Goal: Task Accomplishment & Management: Manage account settings

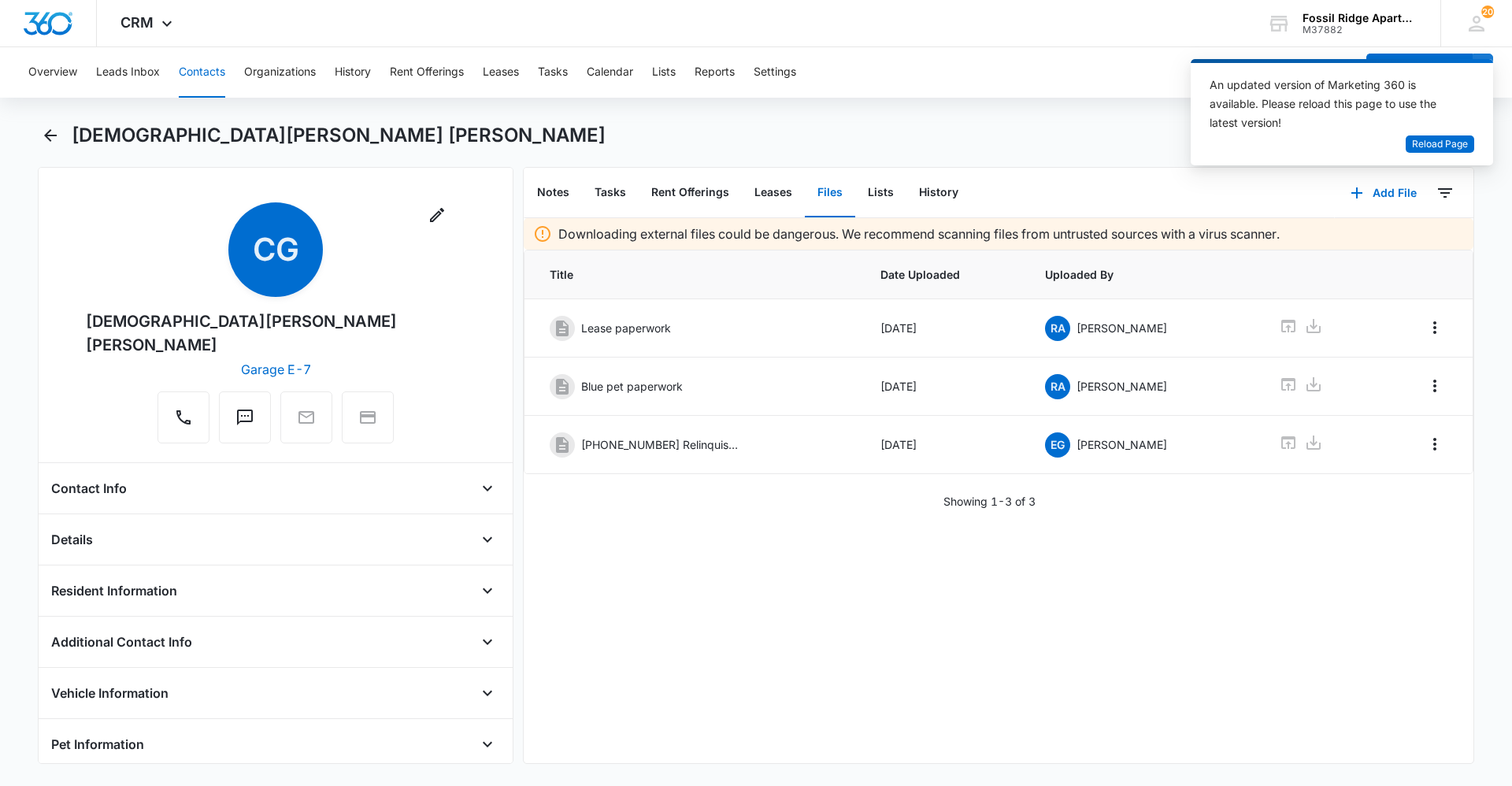
click at [200, 81] on button "Contacts" at bounding box center [201, 72] width 47 height 50
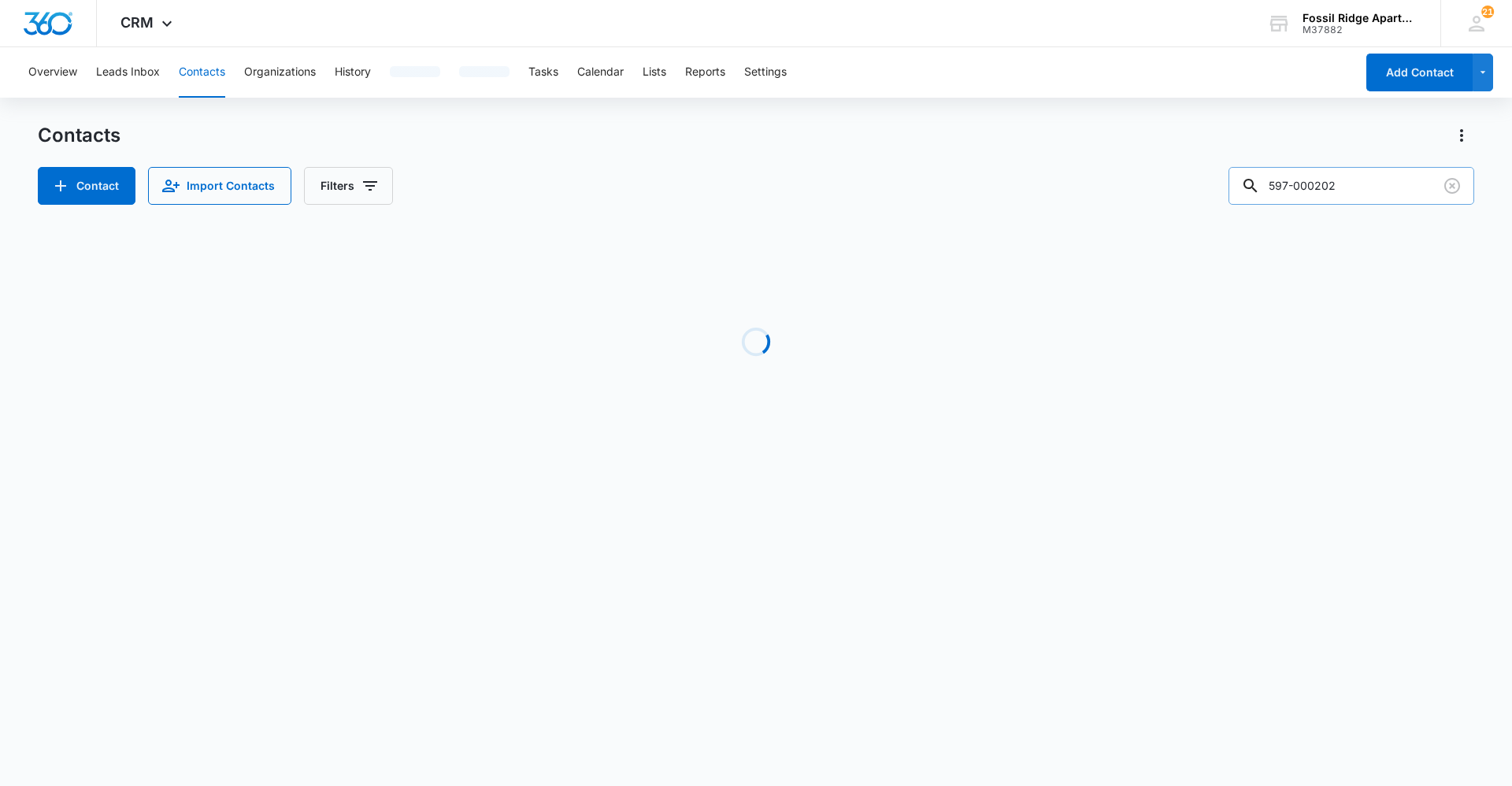
click at [1352, 186] on input "597-000202" at bounding box center [1352, 186] width 246 height 38
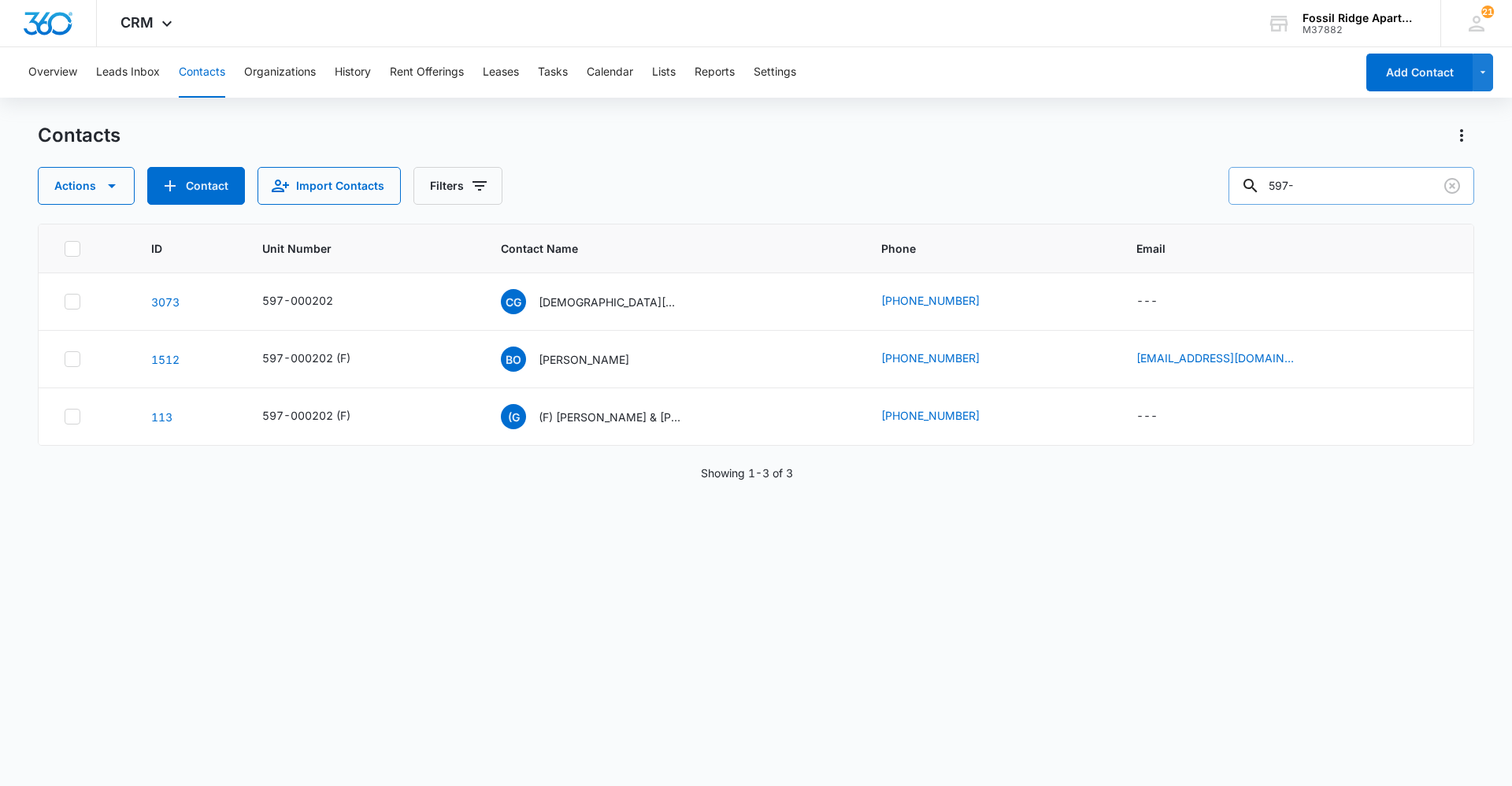
paste input "107 6860"
click at [1328, 187] on input "597-107 6860" at bounding box center [1352, 186] width 246 height 38
type input "597-860107"
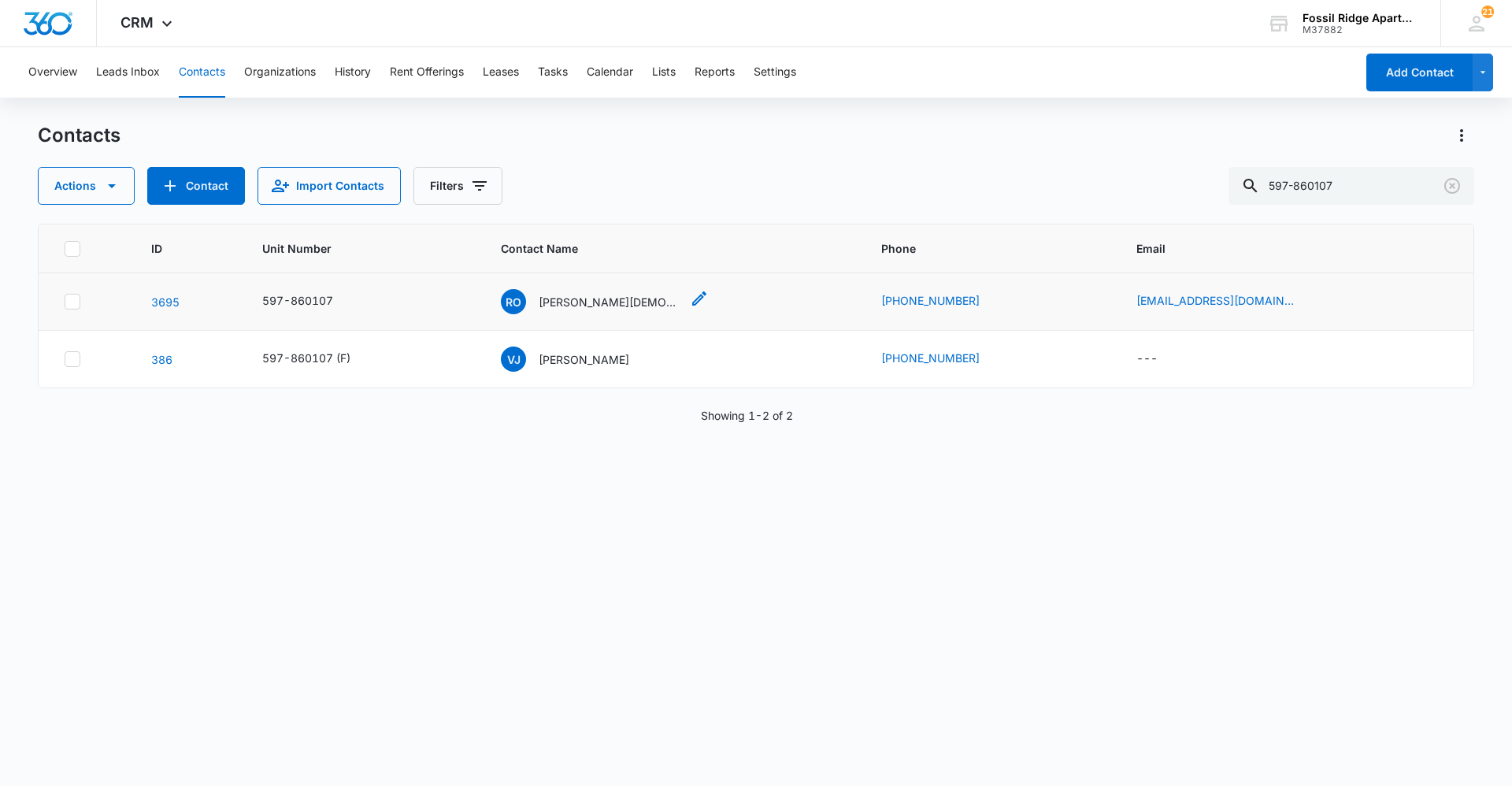
click at [633, 299] on p "[PERSON_NAME][DEMOGRAPHIC_DATA]" at bounding box center [609, 302] width 141 height 16
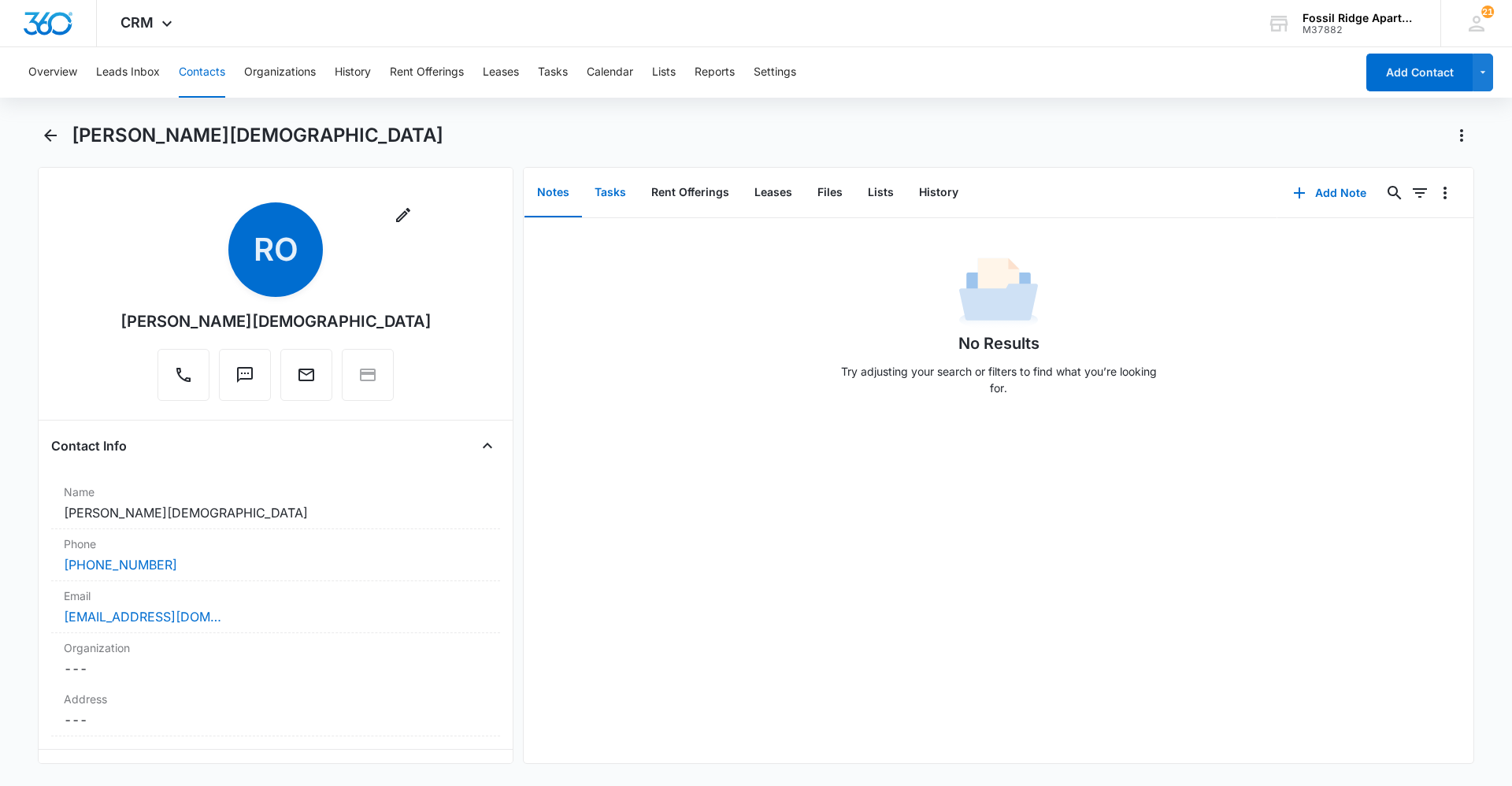
click at [608, 193] on button "Tasks" at bounding box center [610, 192] width 57 height 49
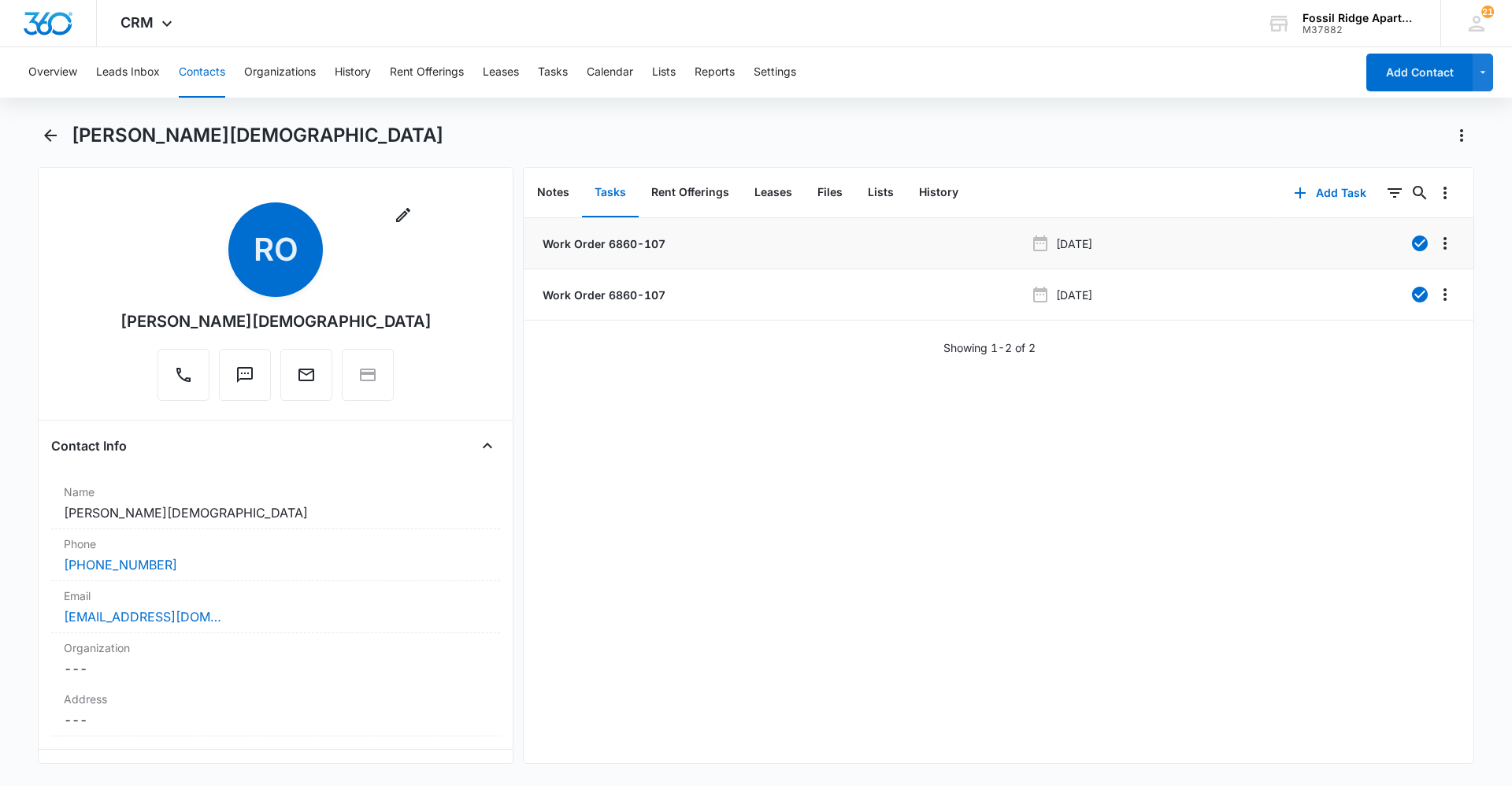
click at [600, 243] on p "Work Order 6860-107" at bounding box center [602, 243] width 126 height 16
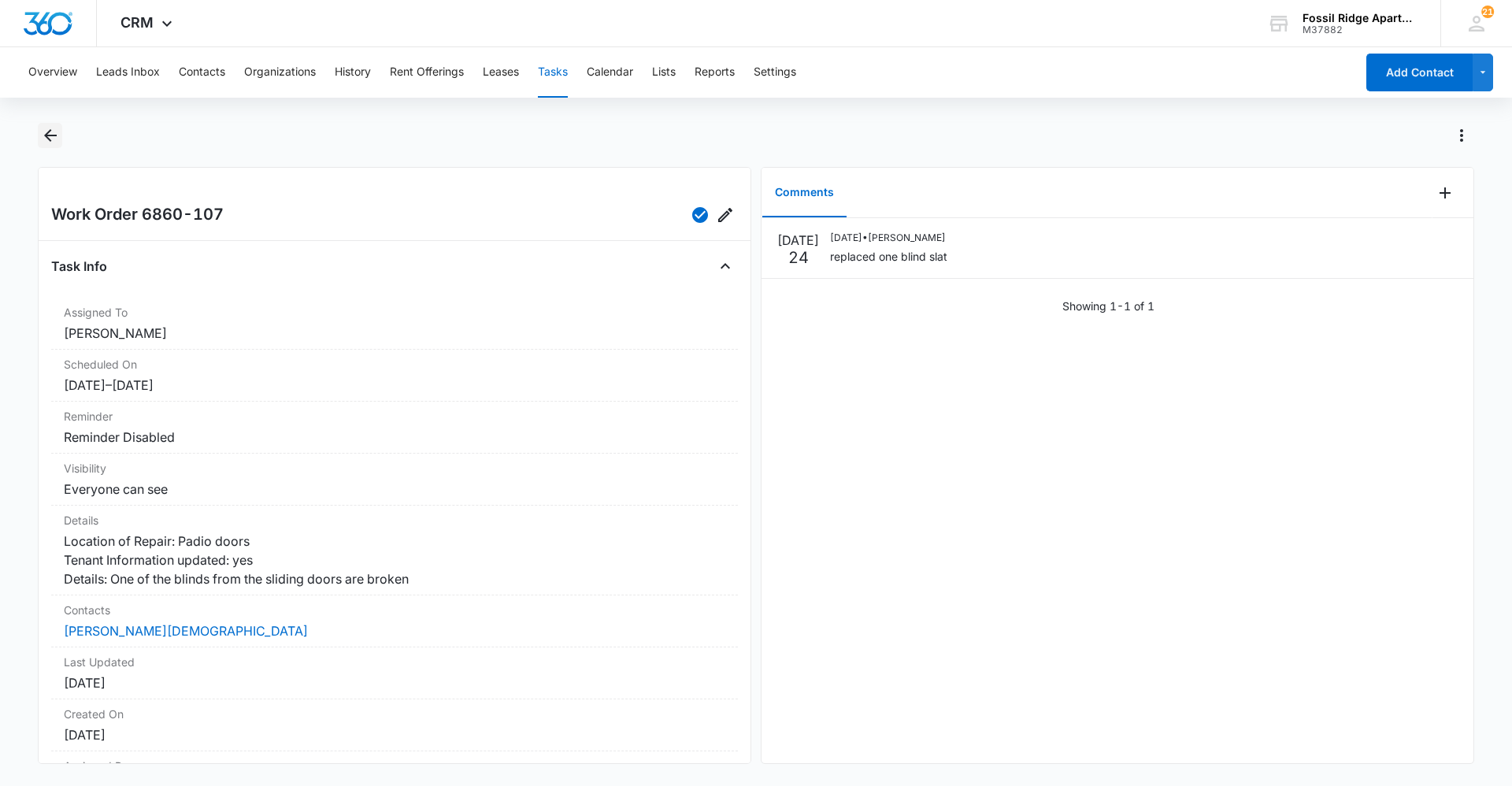
click at [55, 138] on icon "Back" at bounding box center [50, 135] width 19 height 19
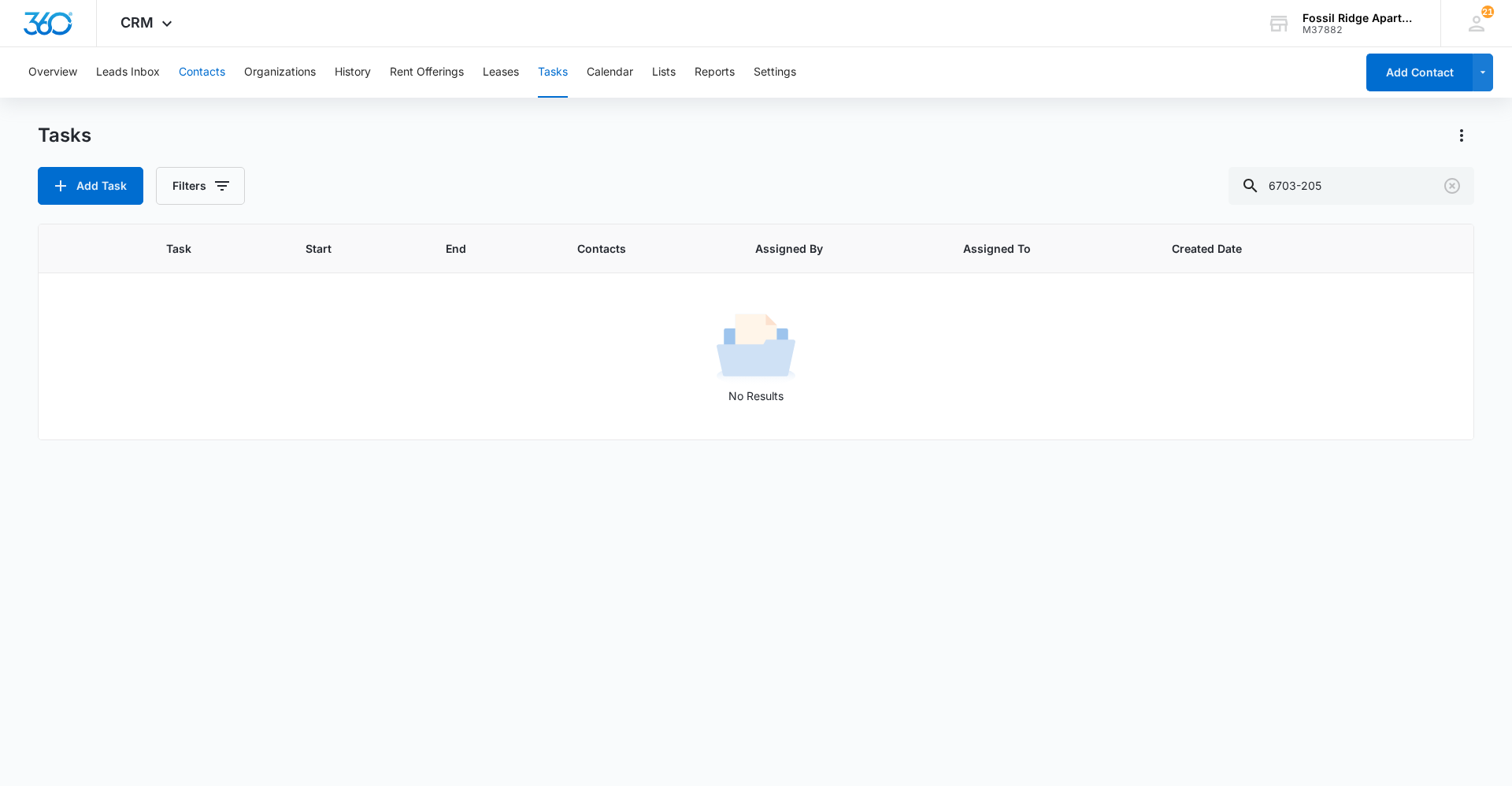
click at [210, 72] on button "Contacts" at bounding box center [201, 72] width 47 height 50
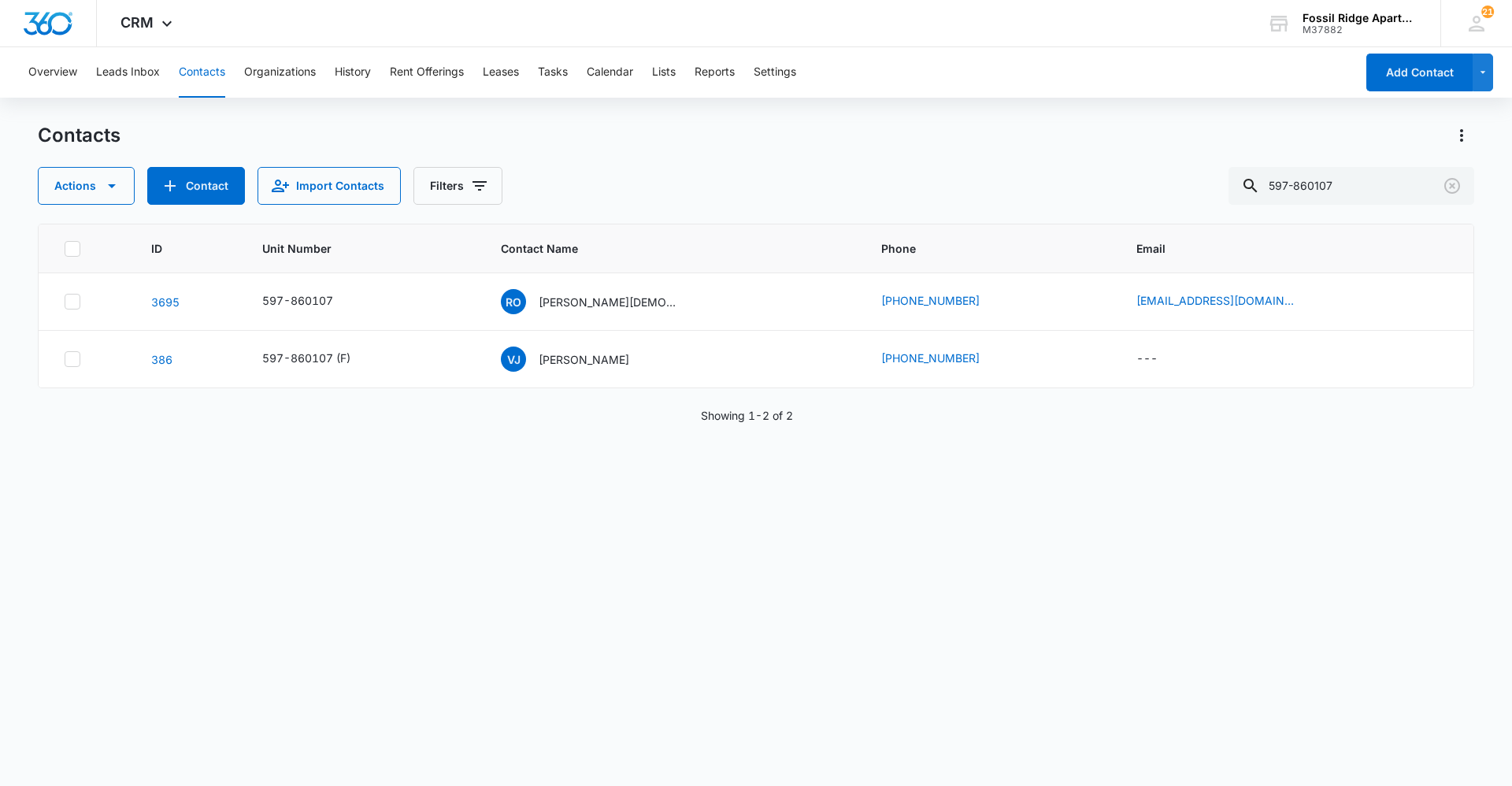
click at [202, 81] on button "Contacts" at bounding box center [201, 72] width 47 height 50
click at [1374, 187] on input "597-860107" at bounding box center [1352, 186] width 246 height 38
click at [1360, 183] on input "597-860107" at bounding box center [1352, 186] width 246 height 38
type input "597-120108"
click at [578, 304] on p "[PERSON_NAME]" at bounding box center [581, 302] width 90 height 16
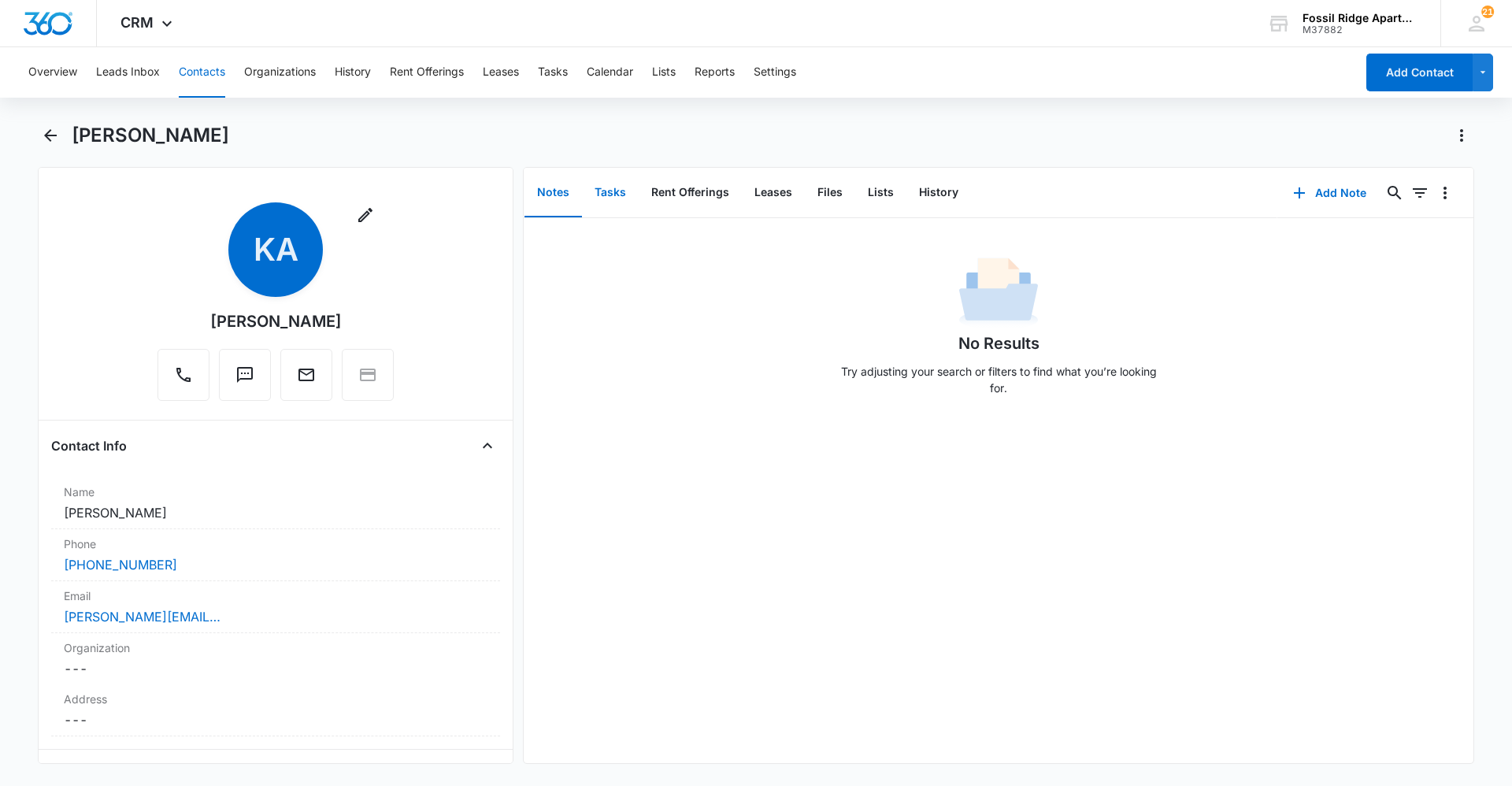
click at [612, 193] on button "Tasks" at bounding box center [610, 192] width 57 height 49
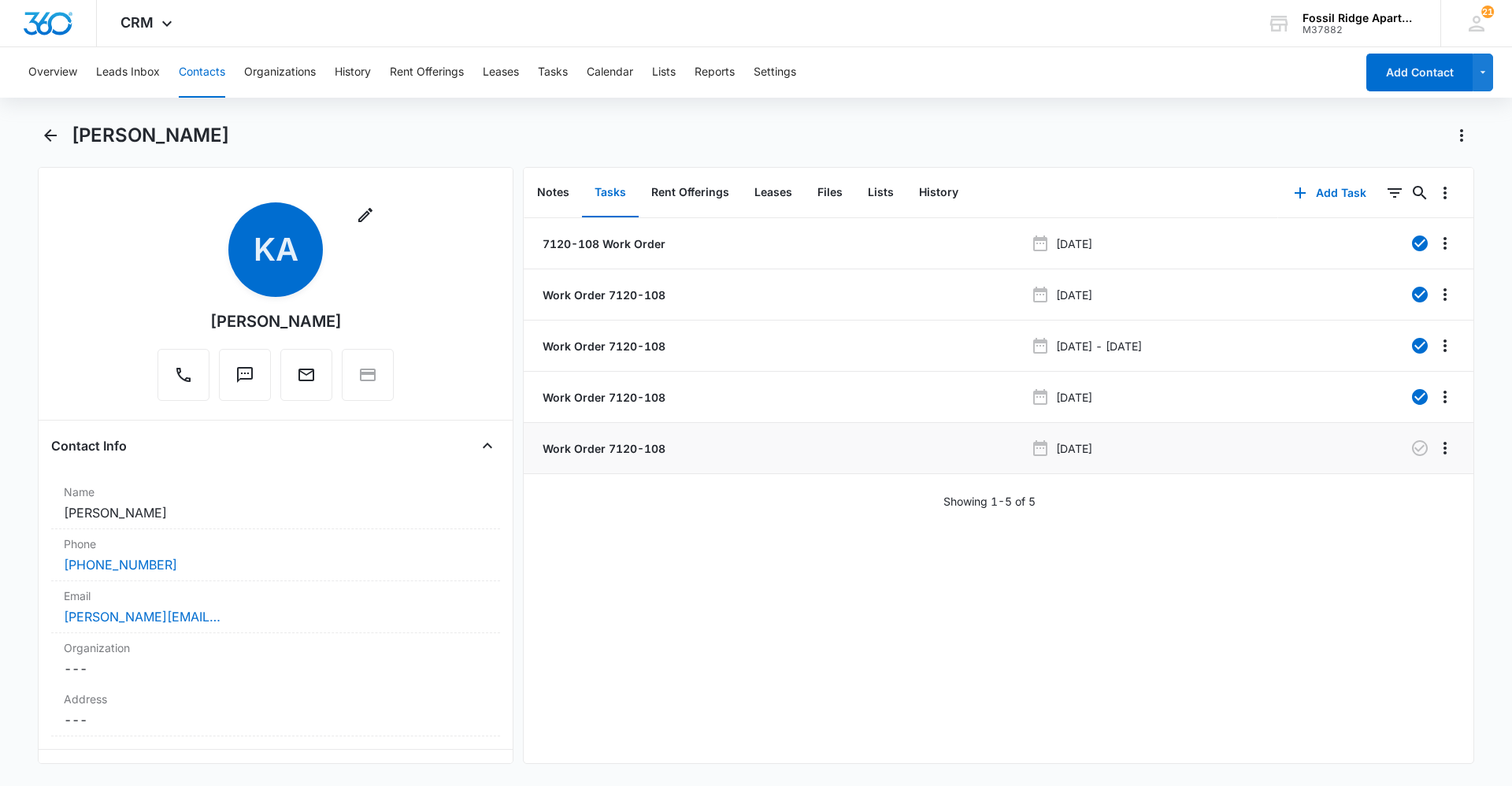
click at [587, 441] on p "Work Order 7120-108" at bounding box center [602, 449] width 126 height 16
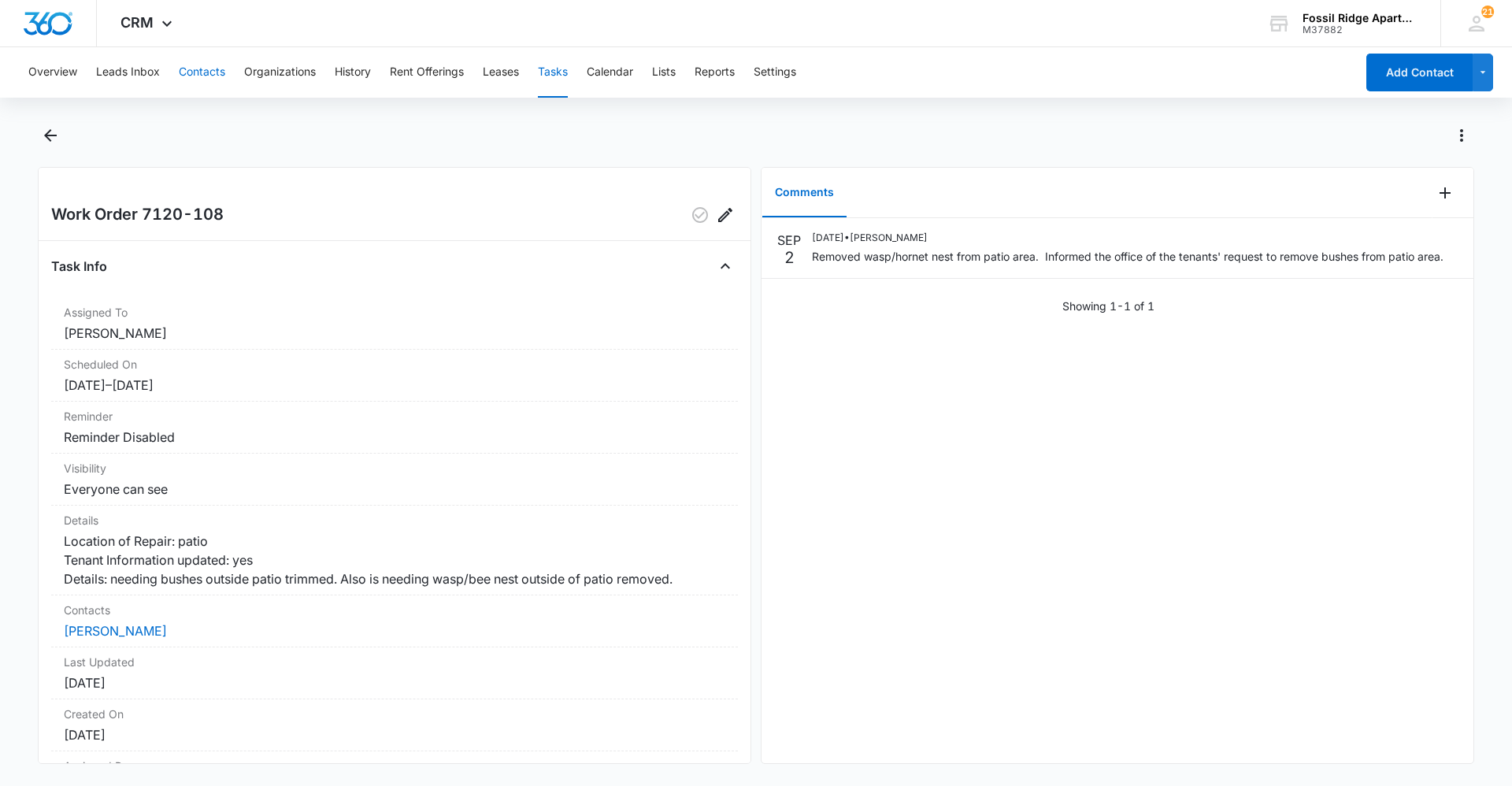
click at [192, 68] on button "Contacts" at bounding box center [201, 72] width 47 height 50
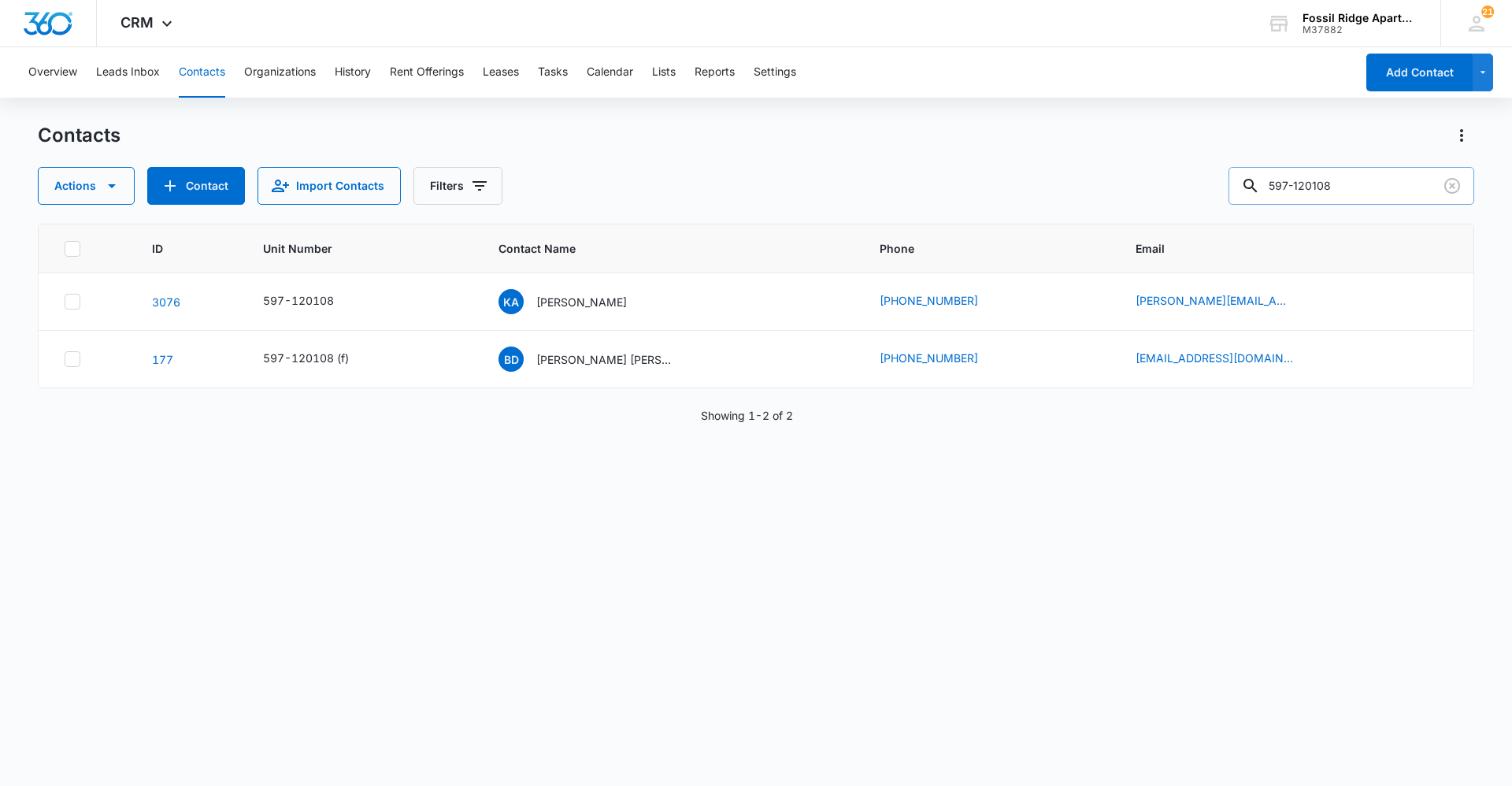
click at [1362, 186] on input "597-120108" at bounding box center [1352, 186] width 246 height 38
type input "597-860103"
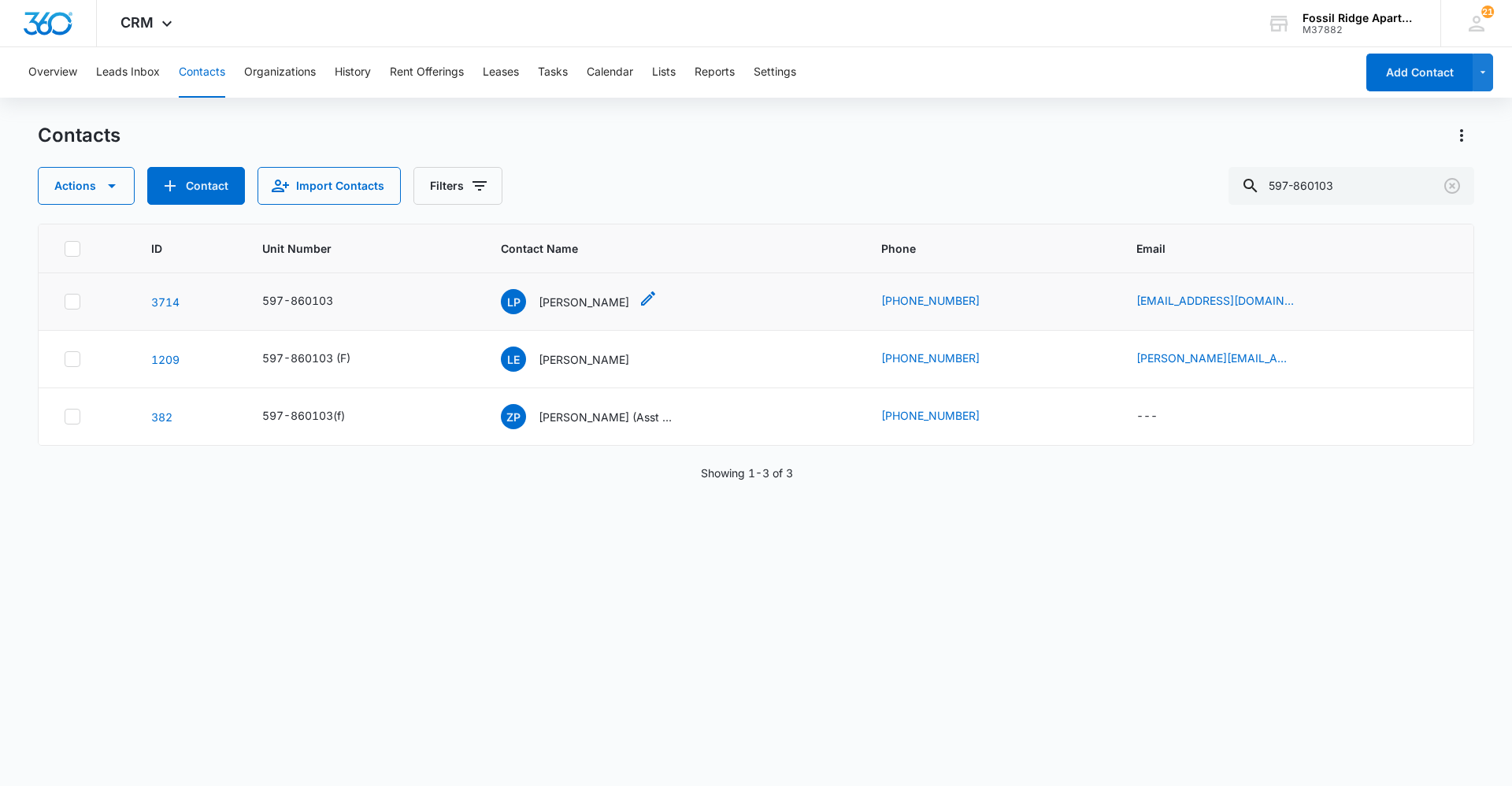
click at [577, 303] on p "[PERSON_NAME]" at bounding box center [584, 302] width 90 height 16
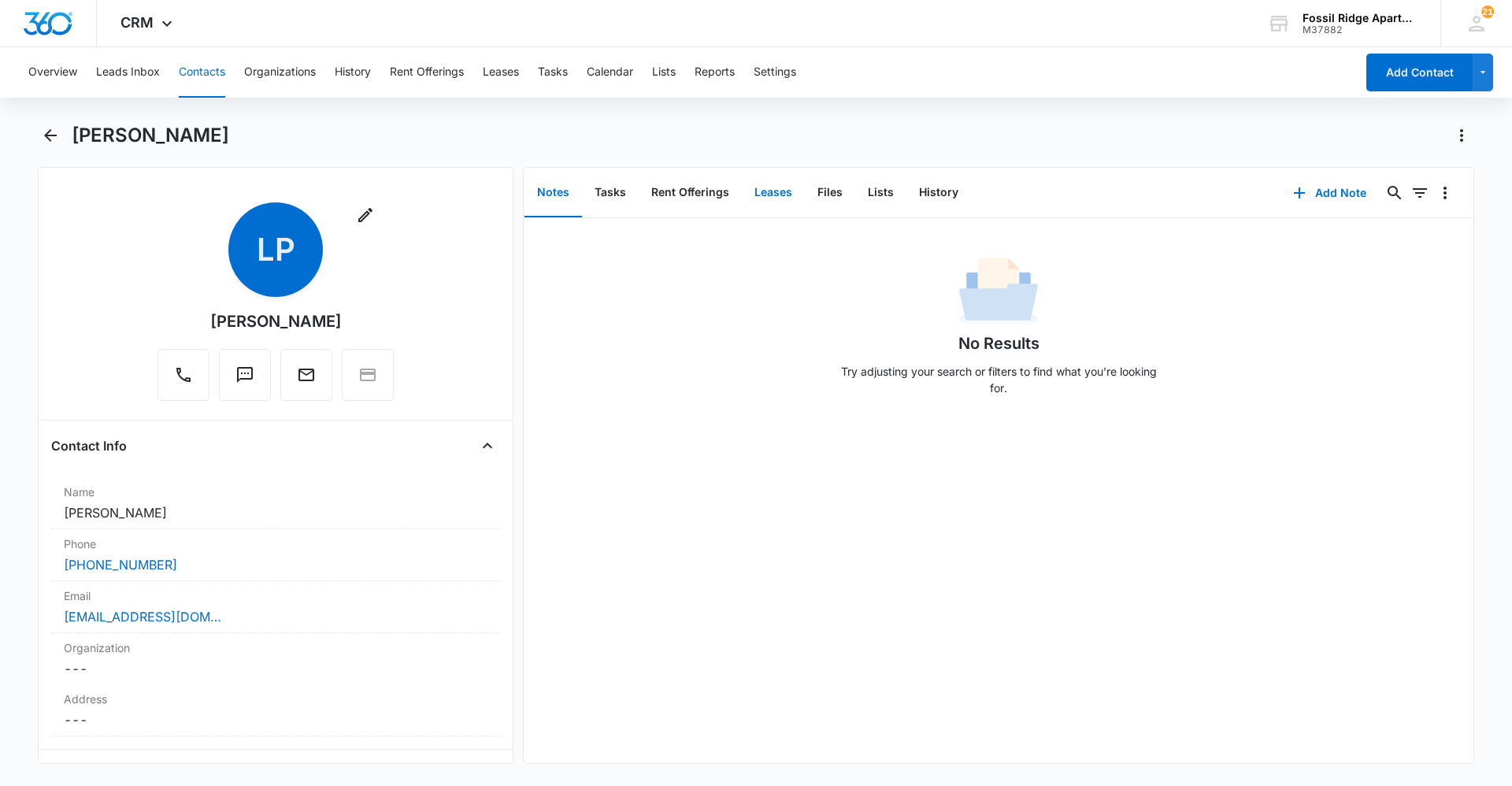
click at [749, 196] on button "Leases" at bounding box center [773, 192] width 63 height 49
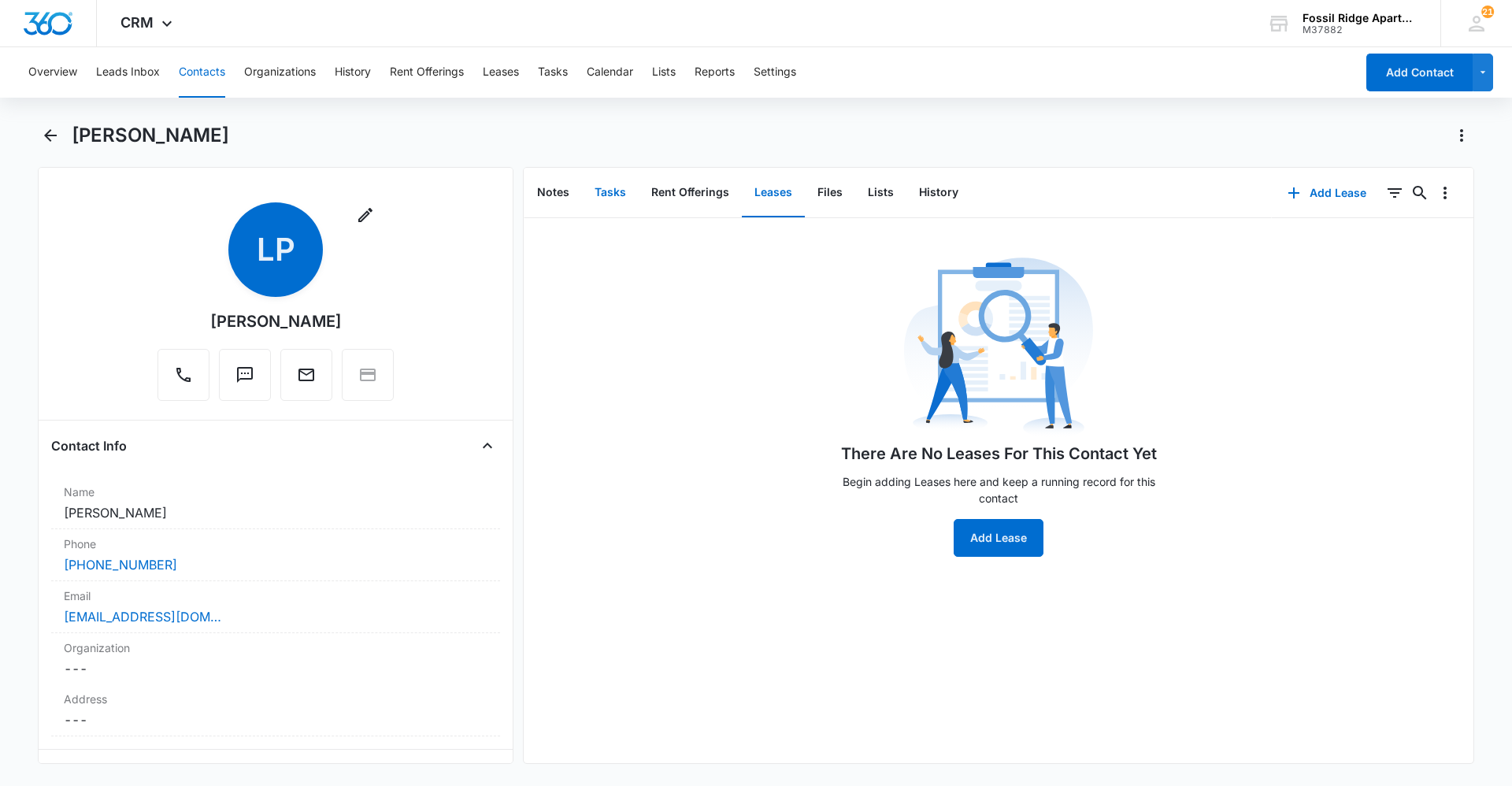
click at [628, 195] on button "Tasks" at bounding box center [610, 192] width 57 height 49
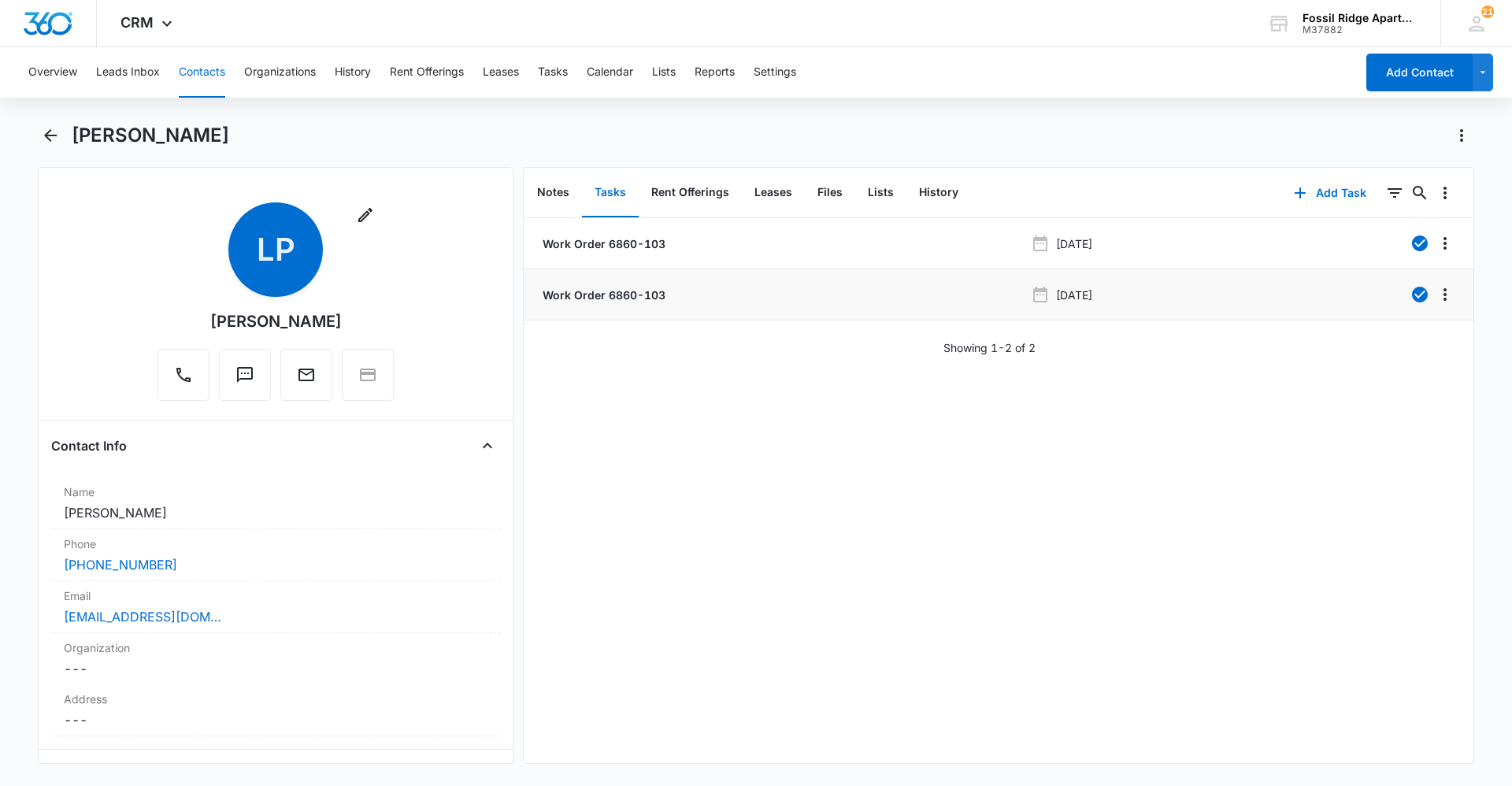
click at [616, 301] on p "Work Order 6860-103" at bounding box center [602, 295] width 126 height 16
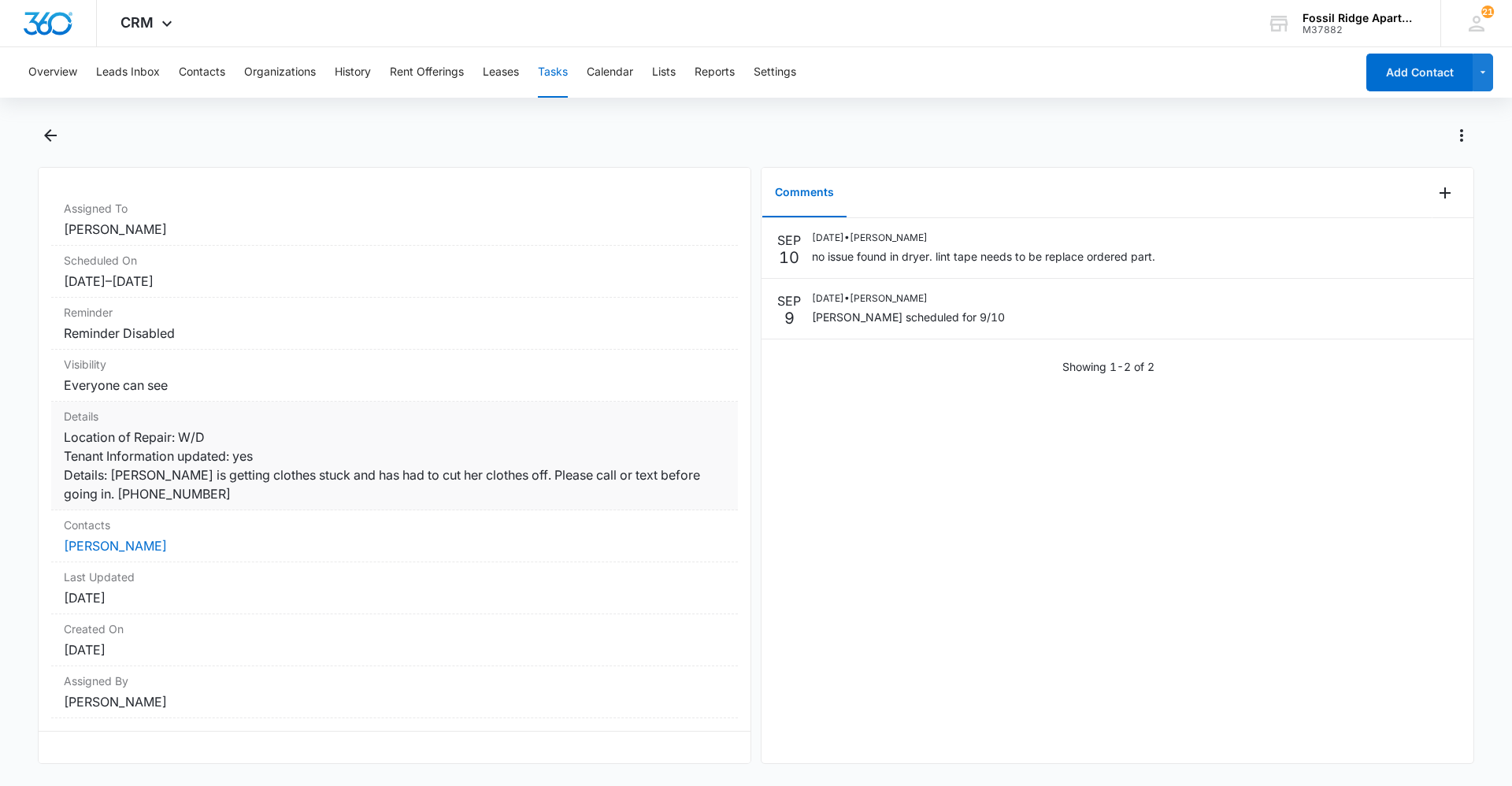
scroll to position [135, 0]
click at [52, 130] on icon "Back" at bounding box center [50, 135] width 19 height 19
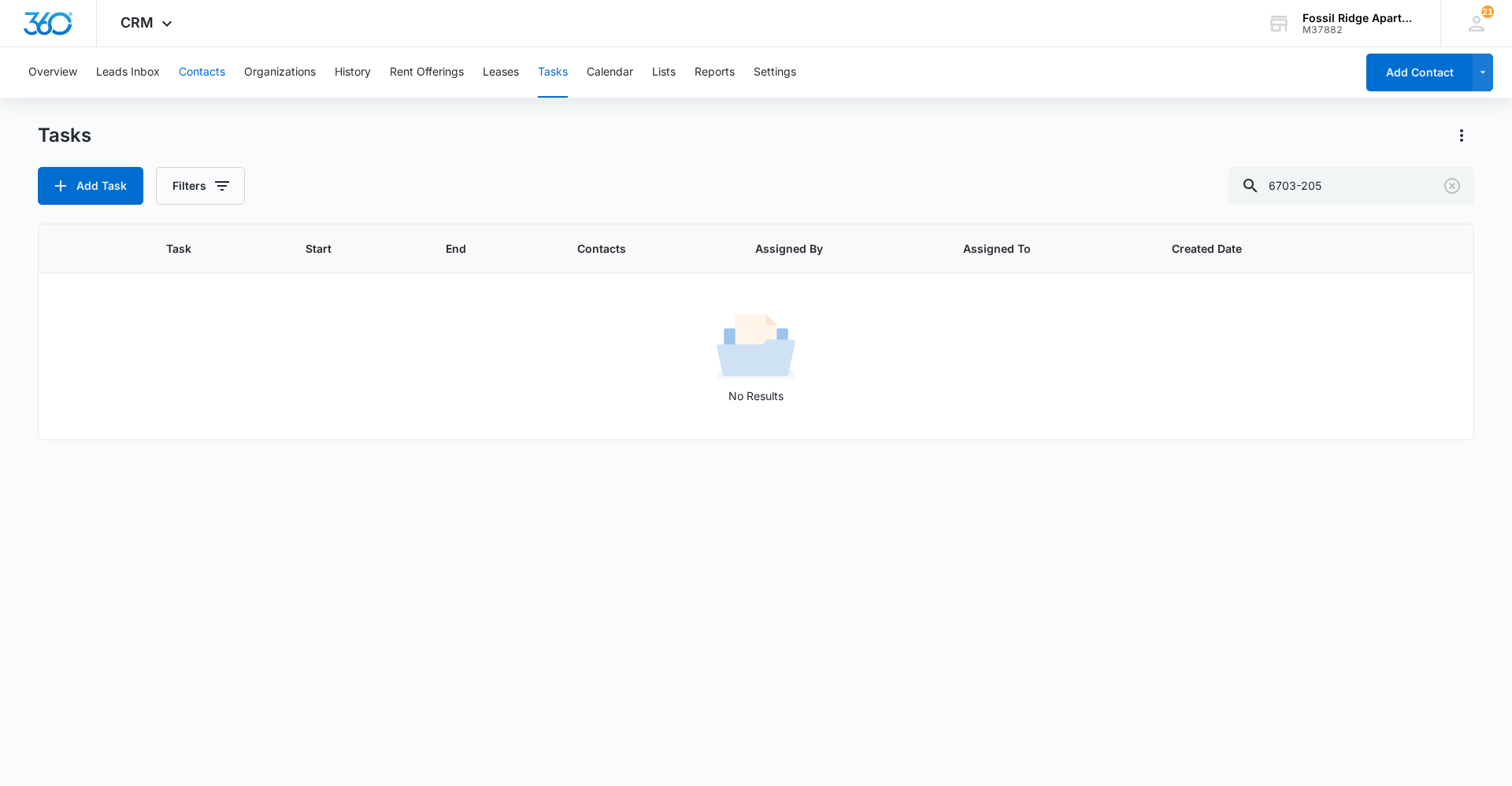
click at [202, 70] on button "Contacts" at bounding box center [201, 72] width 47 height 50
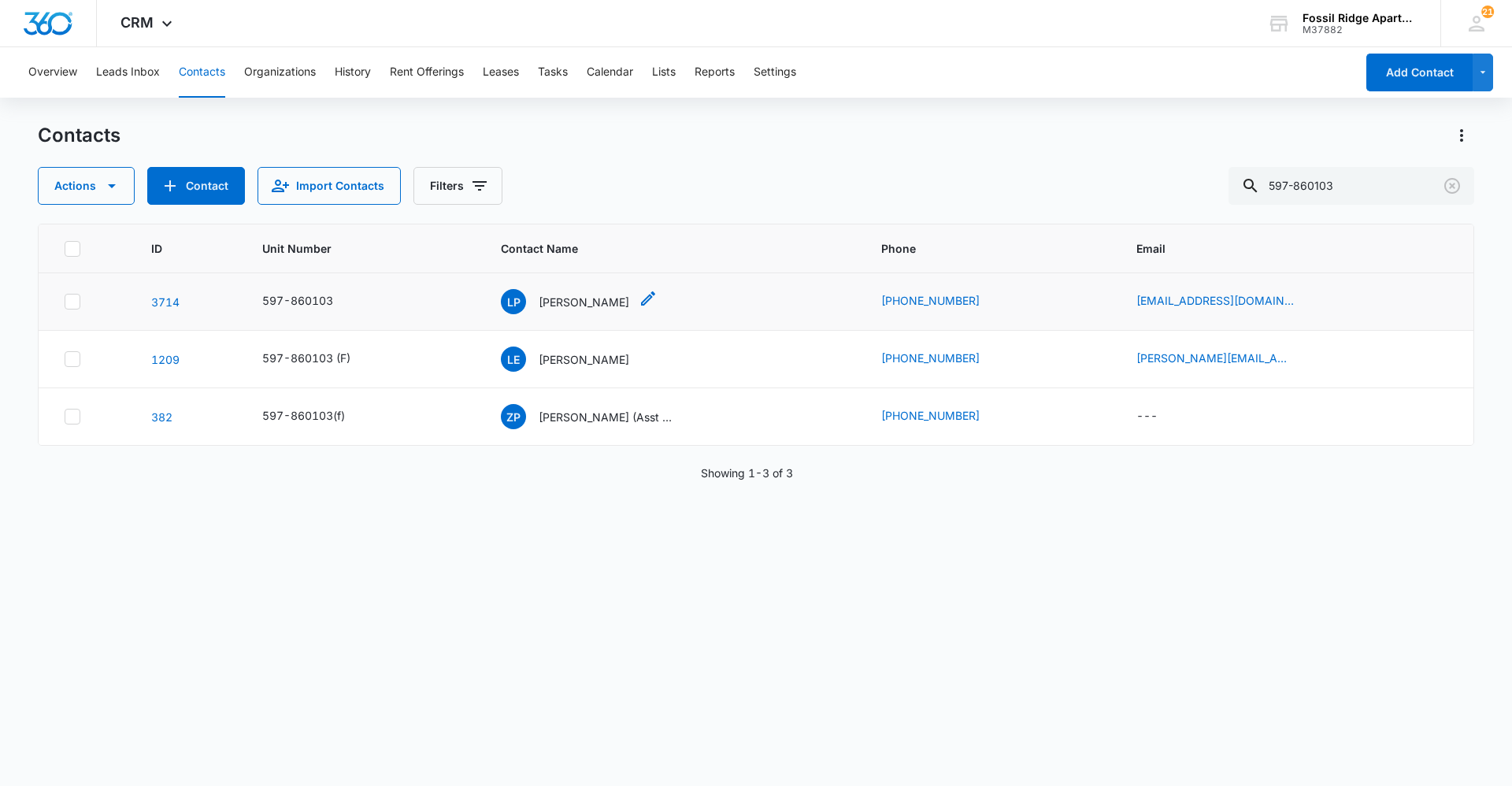
click at [596, 298] on p "[PERSON_NAME]" at bounding box center [584, 302] width 90 height 16
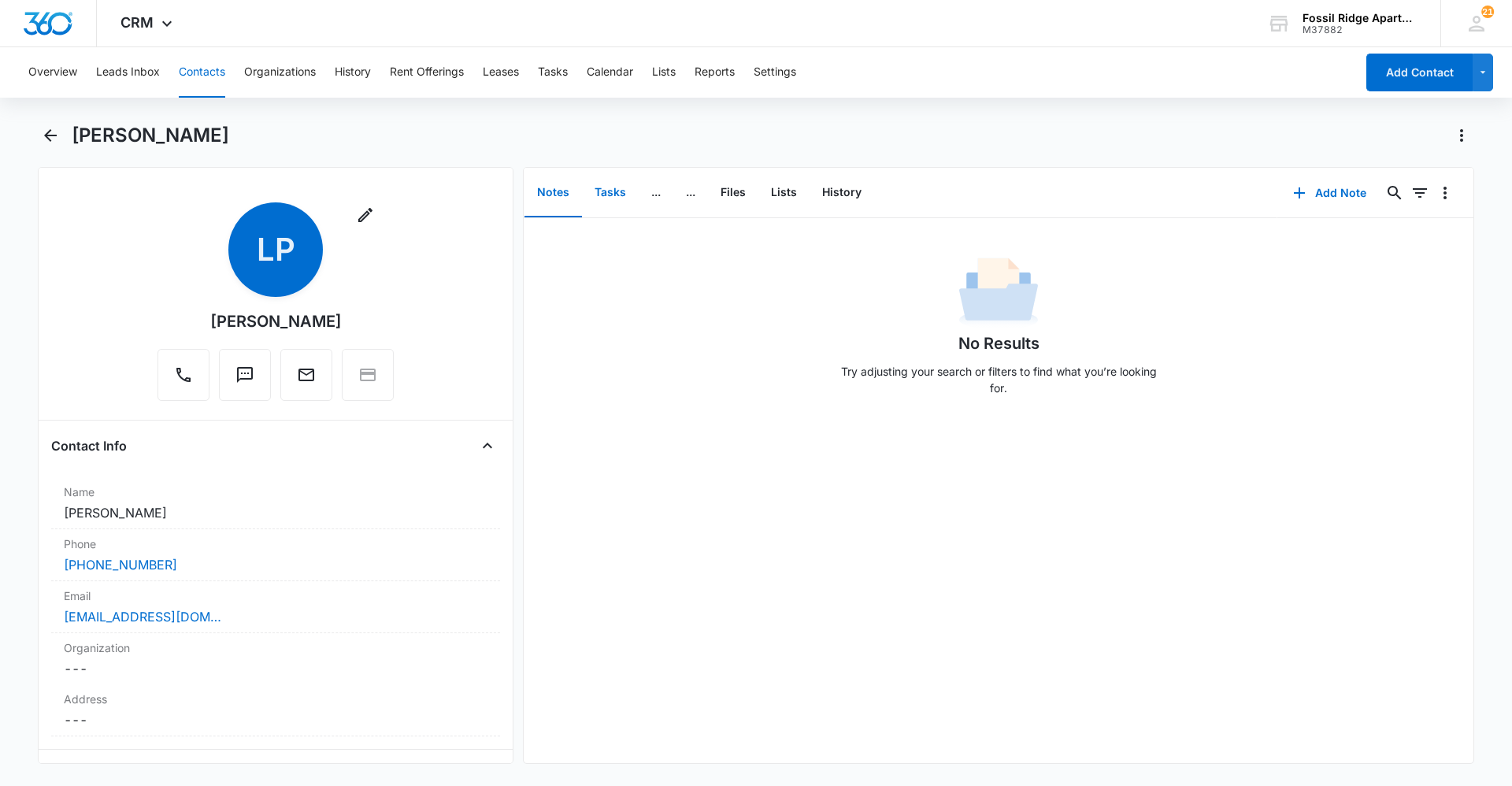
click at [604, 207] on button "Tasks" at bounding box center [610, 192] width 57 height 49
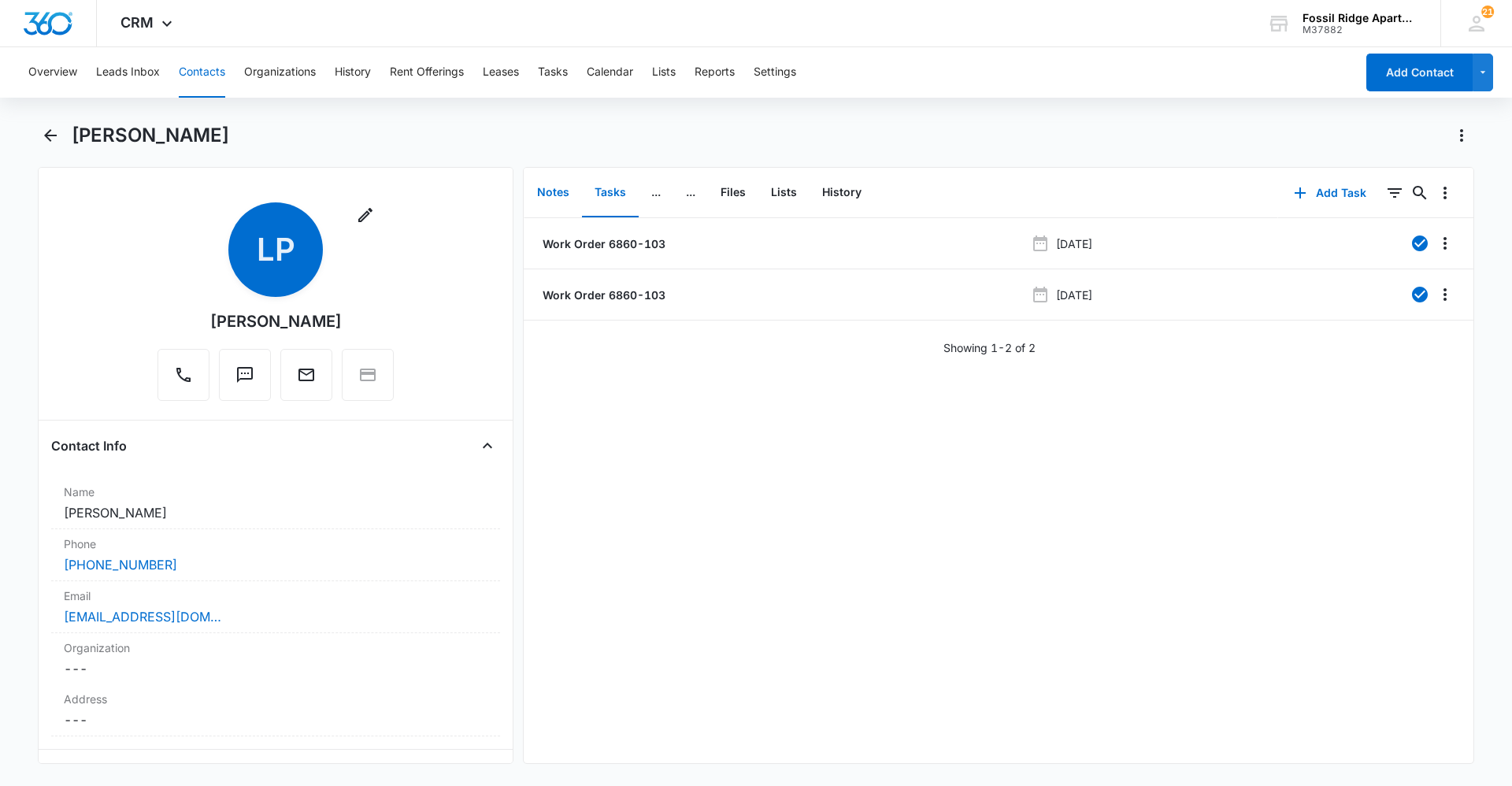
click at [549, 184] on button "Notes" at bounding box center [553, 192] width 58 height 49
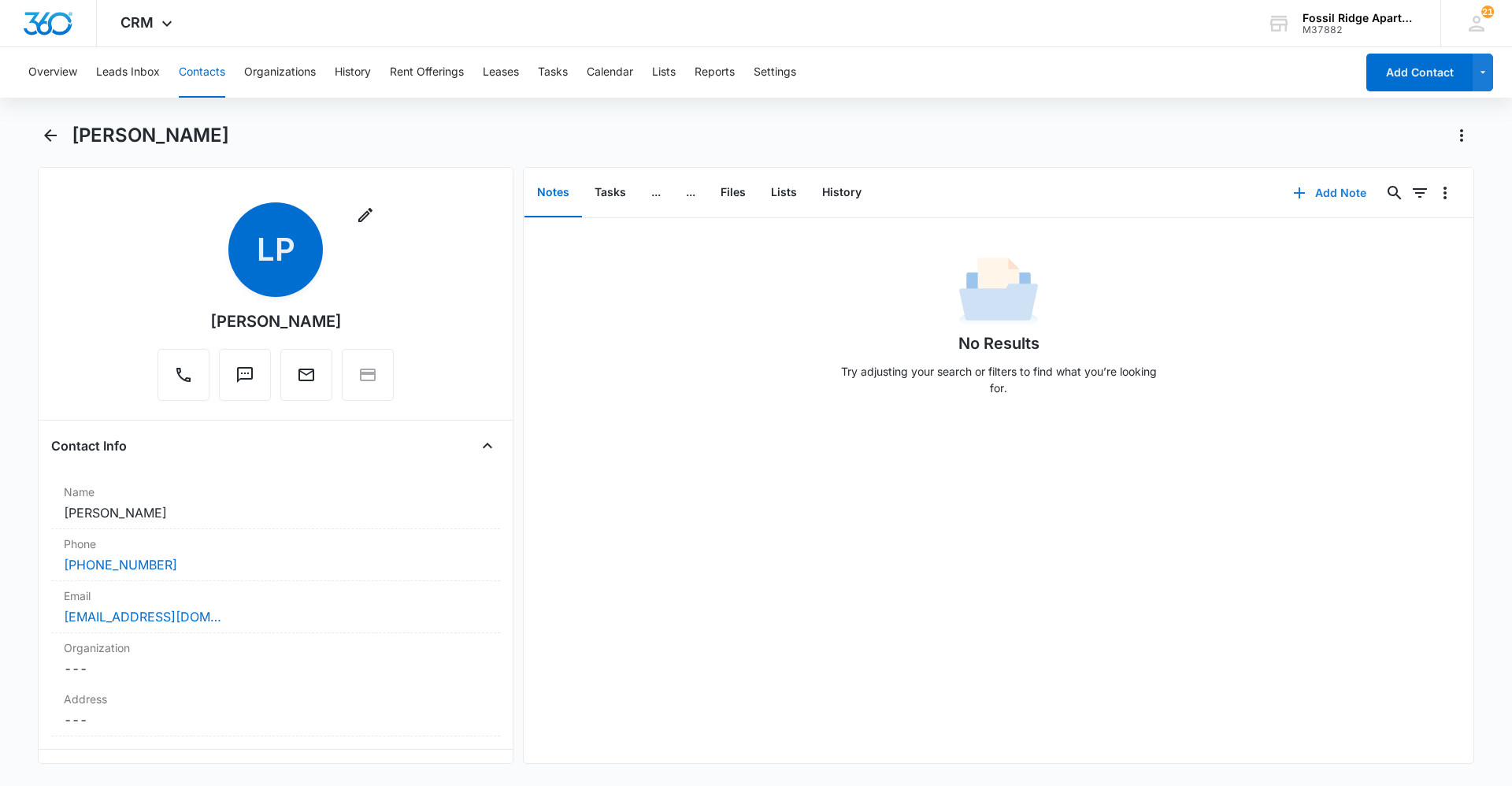
click at [1337, 181] on button "Add Note" at bounding box center [1329, 193] width 104 height 38
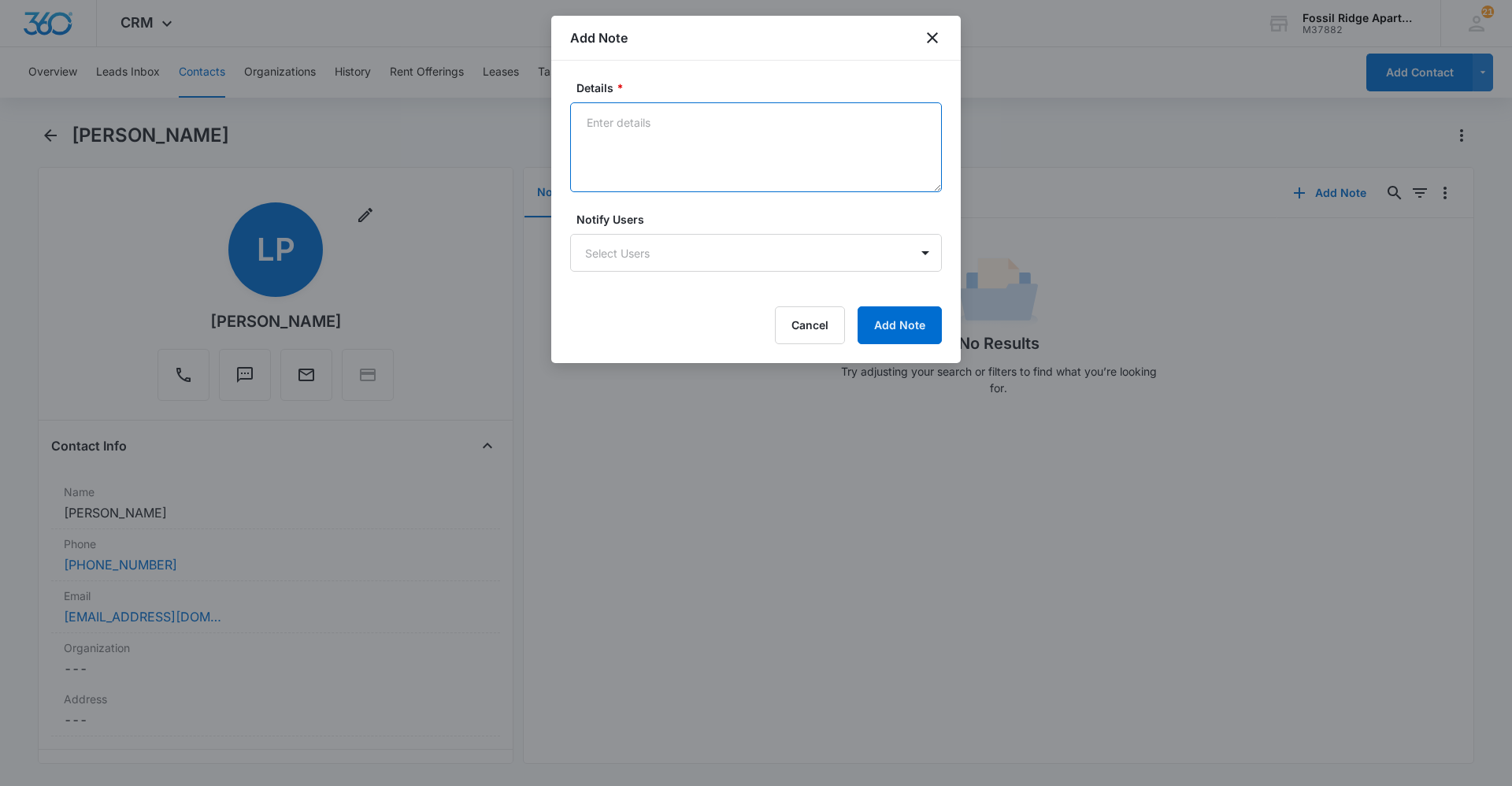
click at [664, 161] on textarea "Details *" at bounding box center [756, 147] width 372 height 90
type textarea "J"
click at [655, 131] on textarea "[PERSON_NAME] follow up with tenant on looking up who went into her unit." at bounding box center [756, 147] width 372 height 90
click at [651, 160] on textarea "[PERSON_NAME] follow up with tenant on looking up who went into her unit on 9/9" at bounding box center [756, 147] width 372 height 90
type textarea "[PERSON_NAME] follow up with tenant on looking up who went into her unit on 9/8"
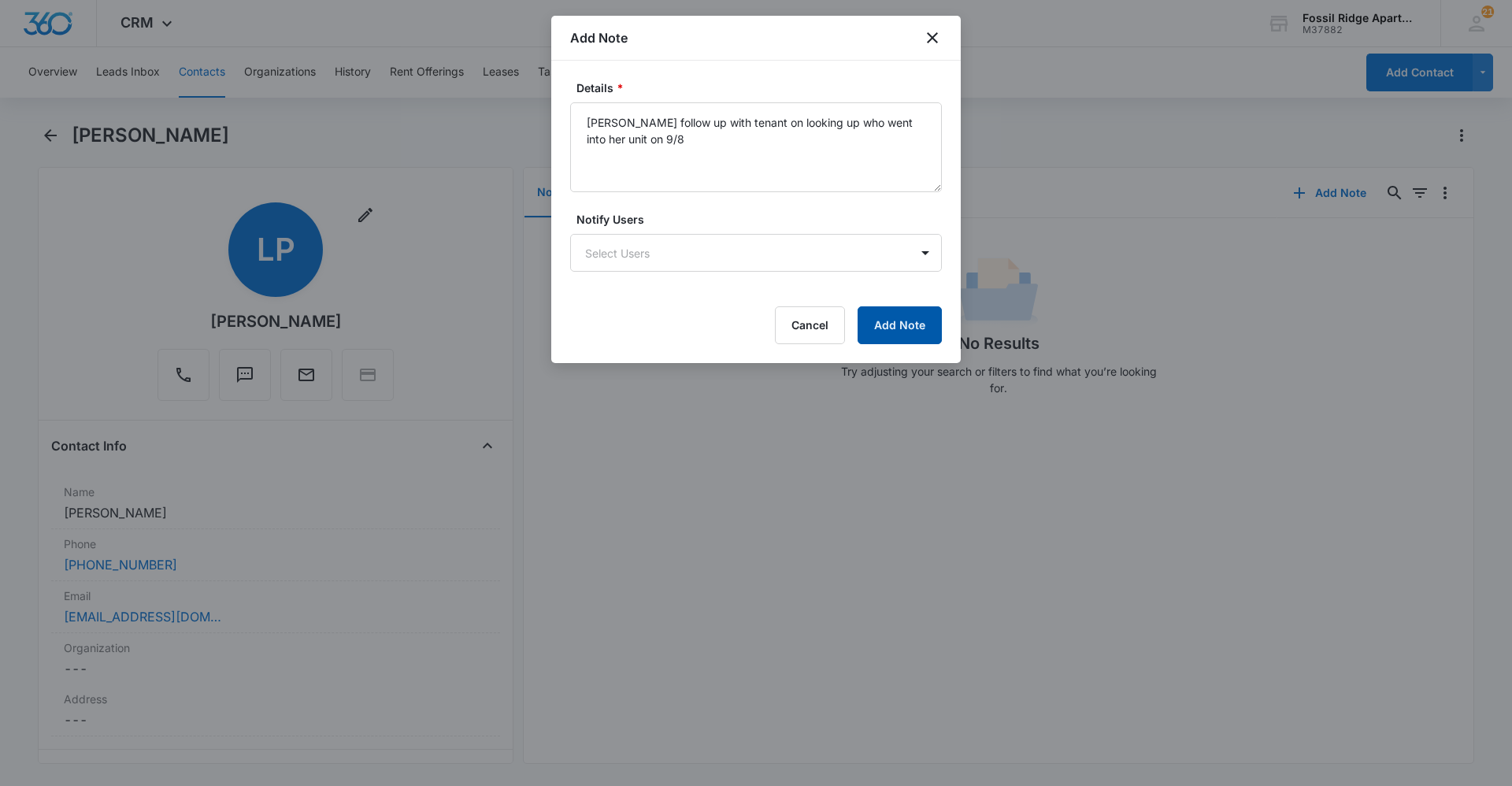
click at [880, 309] on button "Add Note" at bounding box center [899, 326] width 85 height 38
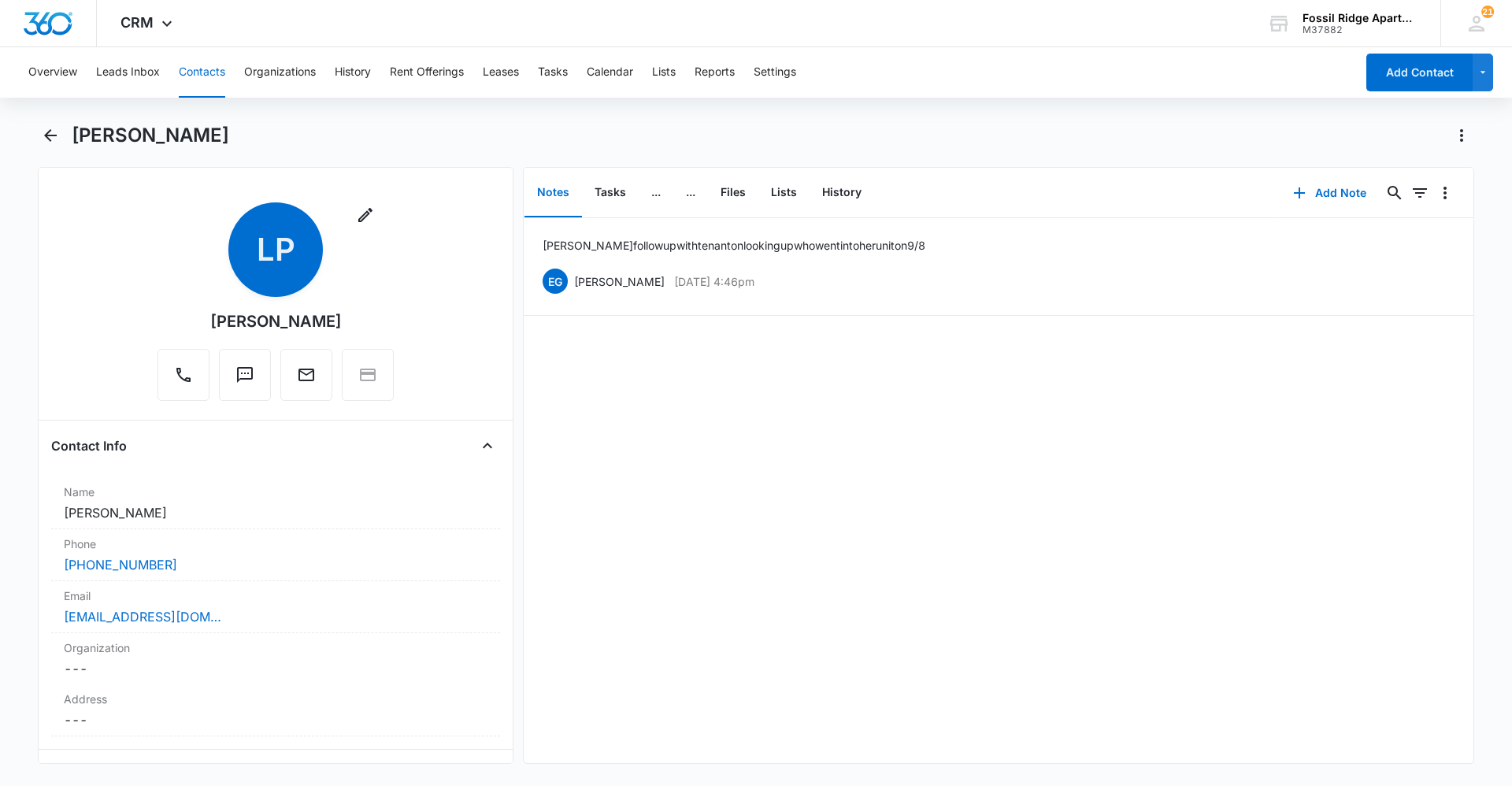
click at [205, 86] on button "Contacts" at bounding box center [201, 72] width 47 height 50
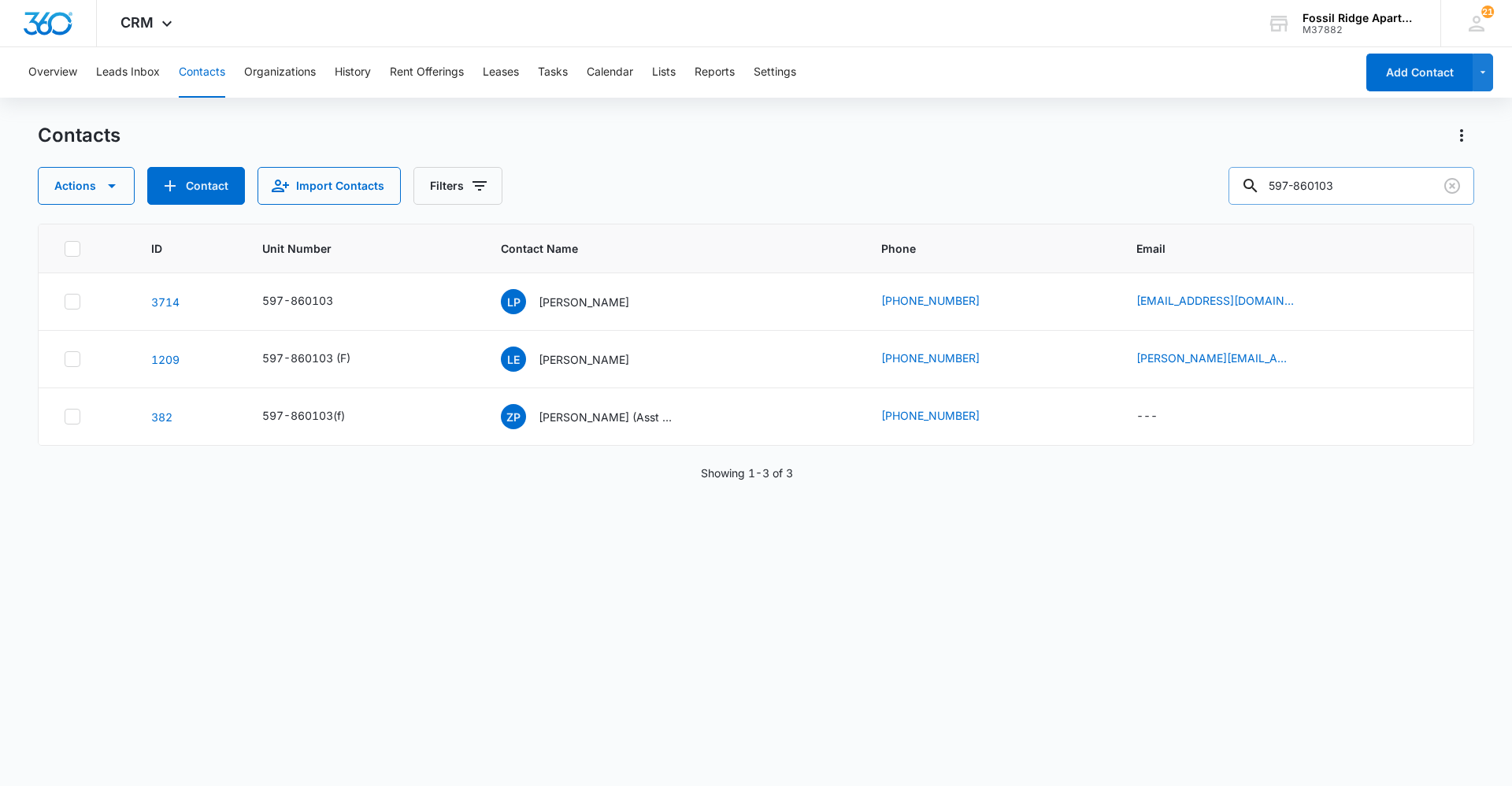
click at [1372, 197] on input "597-860103" at bounding box center [1352, 186] width 246 height 38
click at [1320, 184] on input "597-" at bounding box center [1352, 186] width 246 height 38
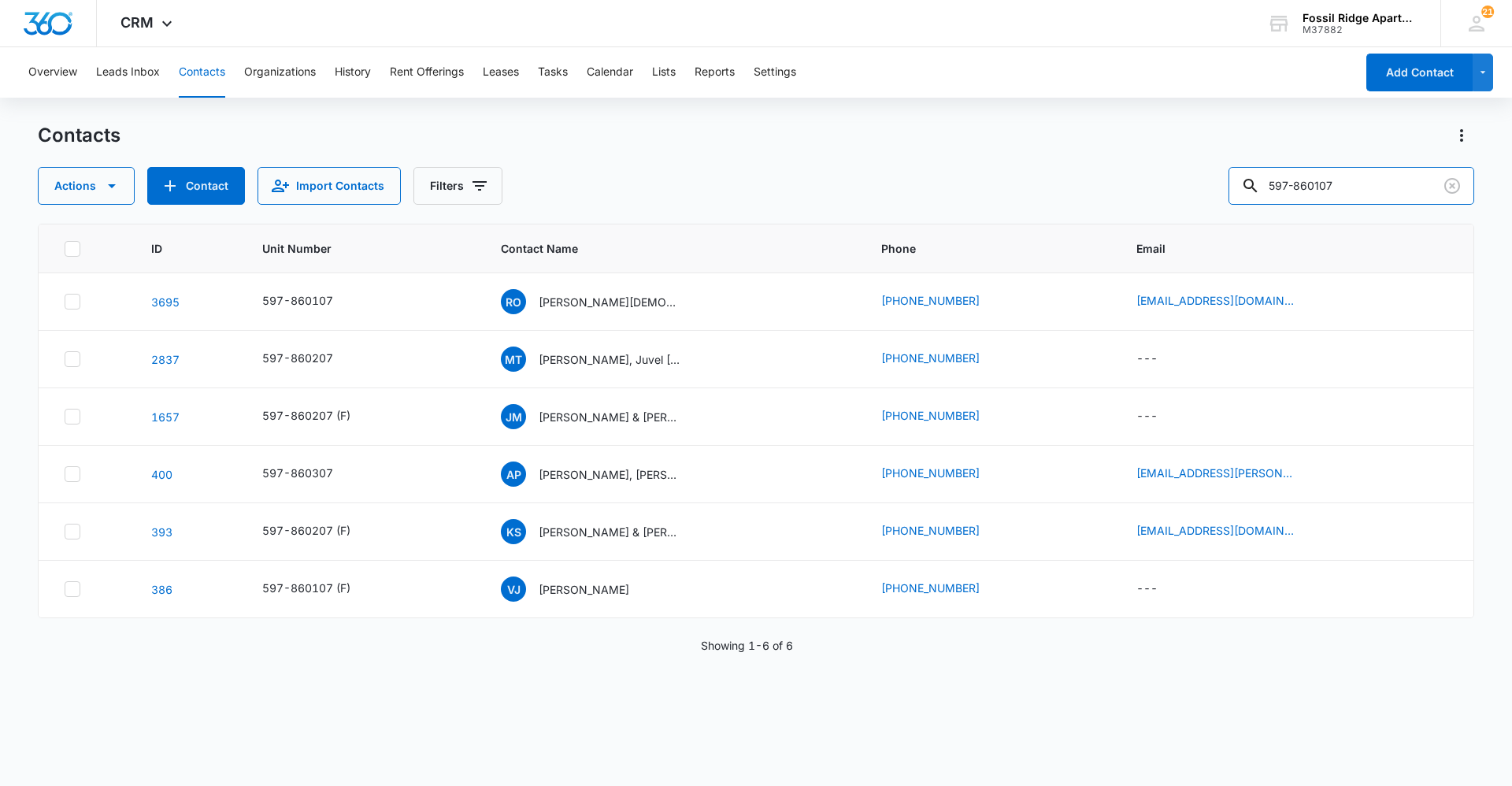
type input "597-860107"
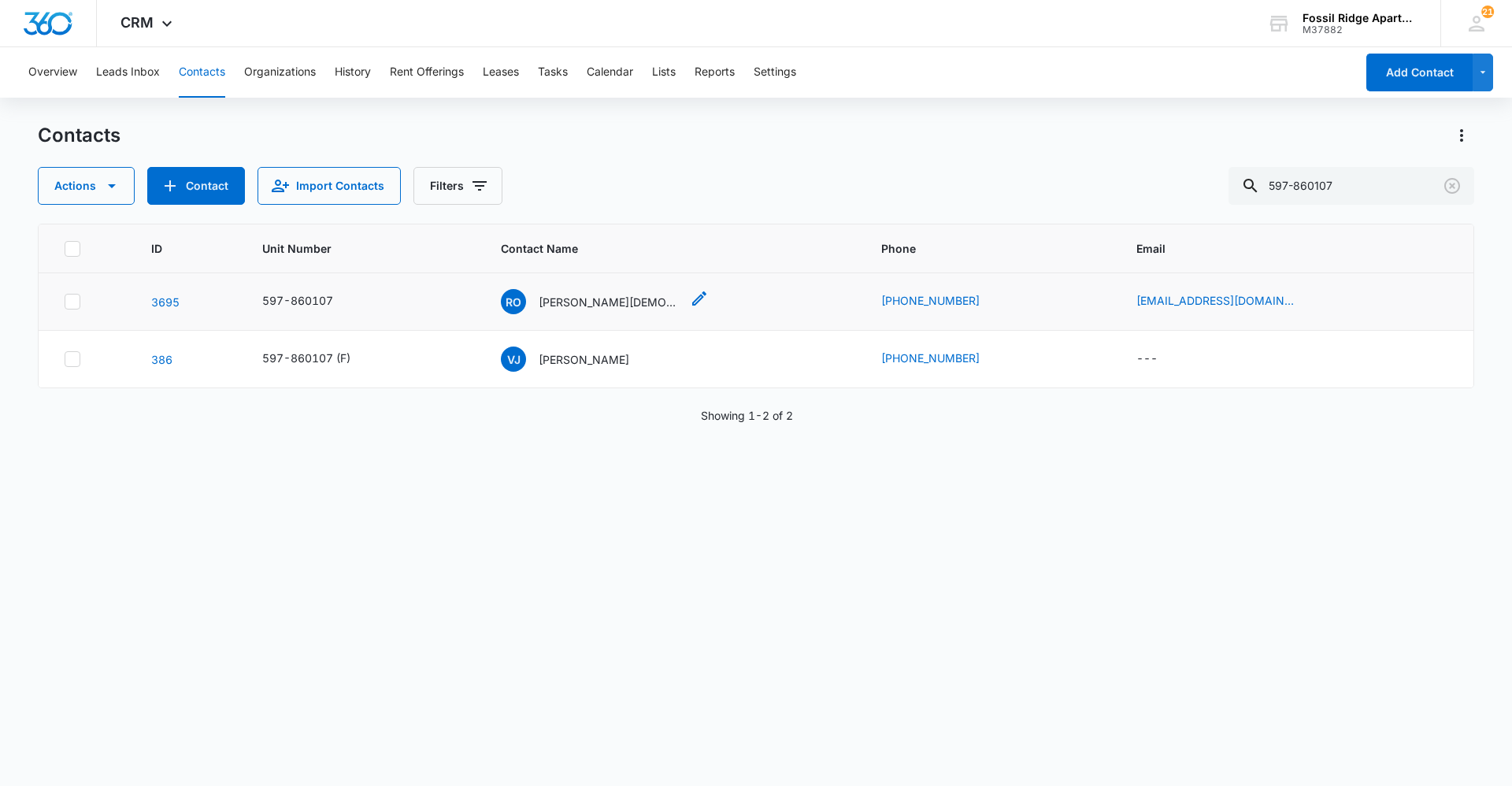
click at [610, 306] on p "[PERSON_NAME][DEMOGRAPHIC_DATA]" at bounding box center [609, 302] width 141 height 16
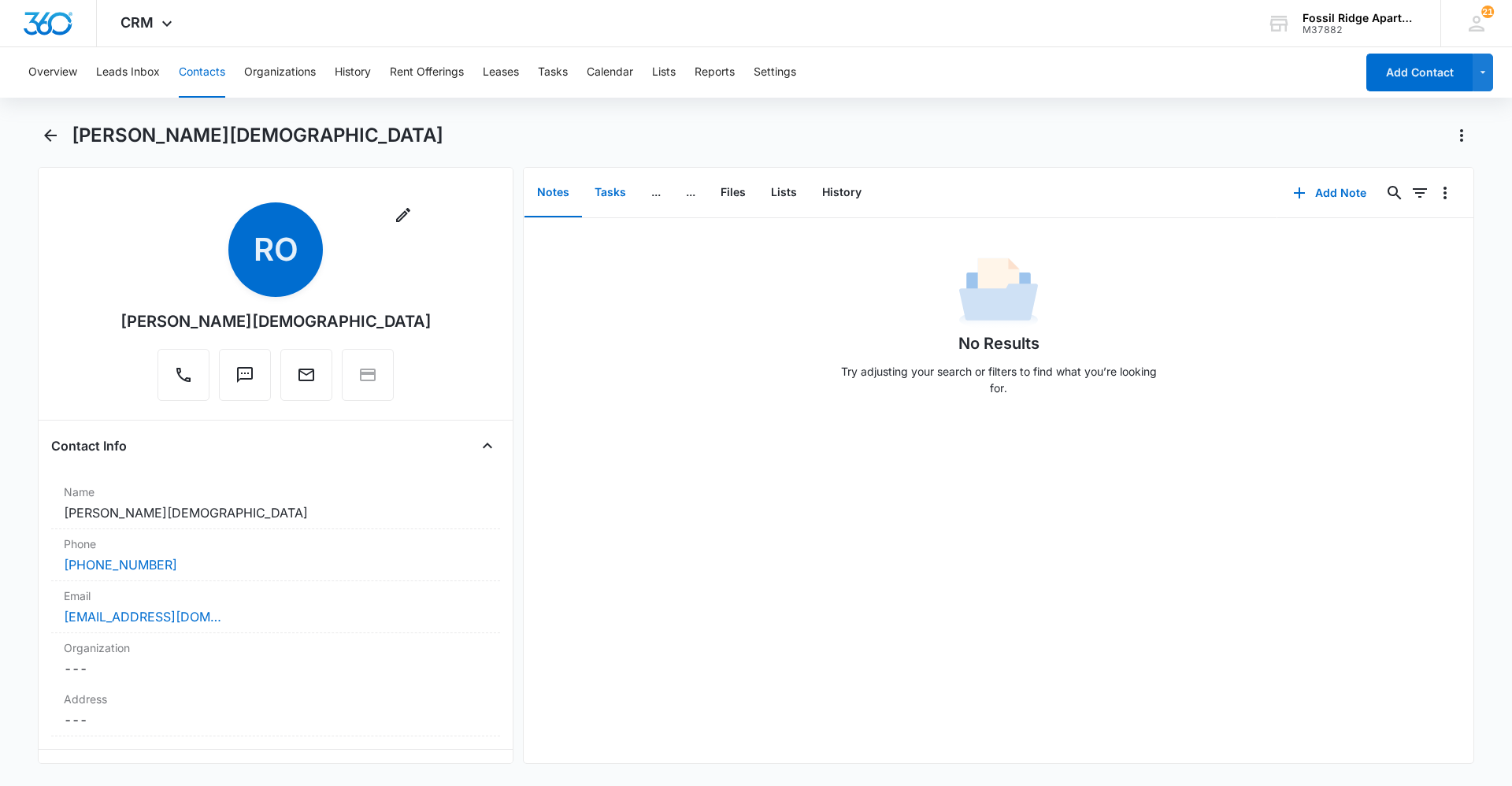
click at [600, 186] on button "Tasks" at bounding box center [610, 192] width 57 height 49
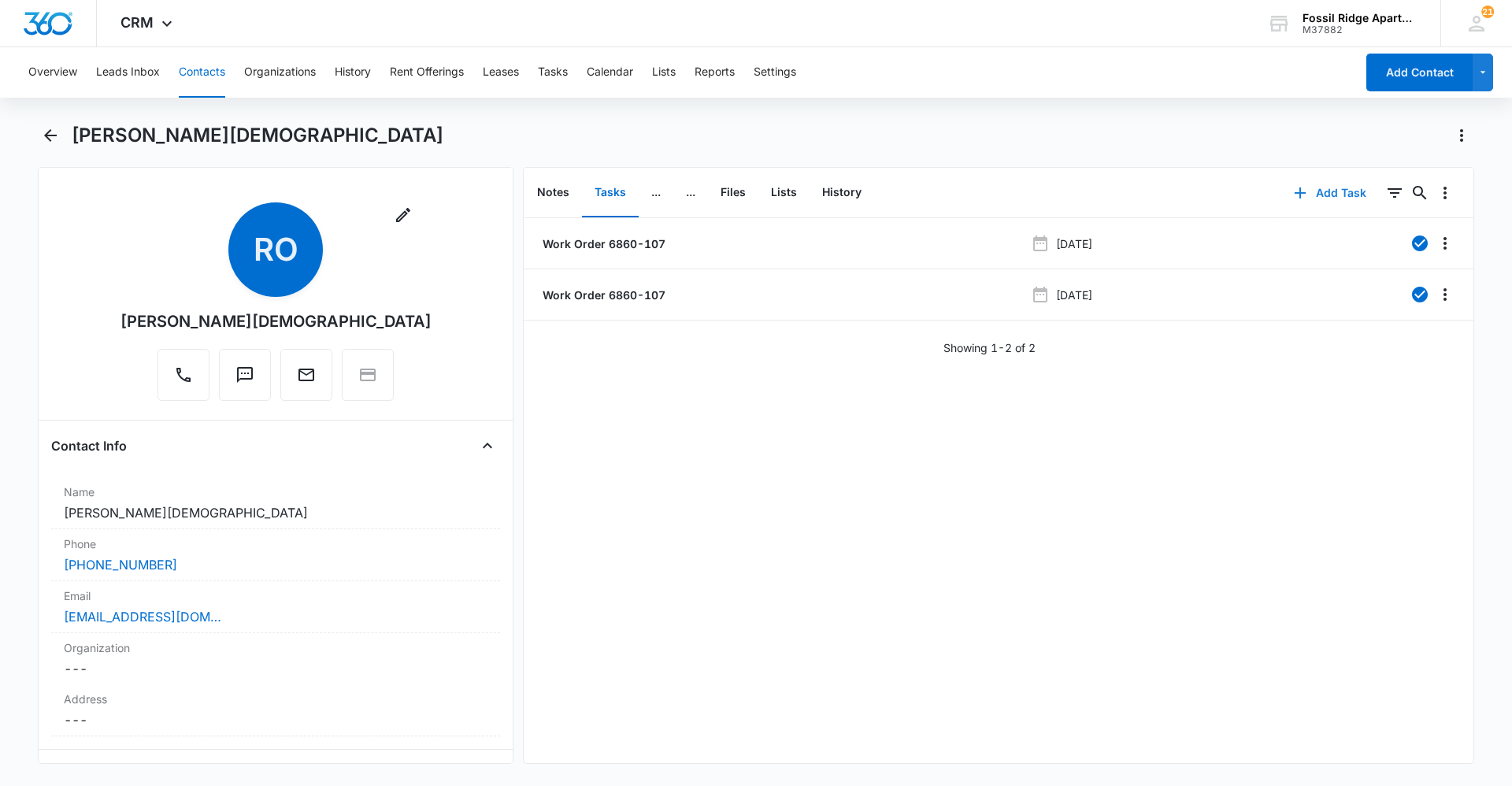
click at [1306, 201] on button "Add Task" at bounding box center [1330, 193] width 104 height 38
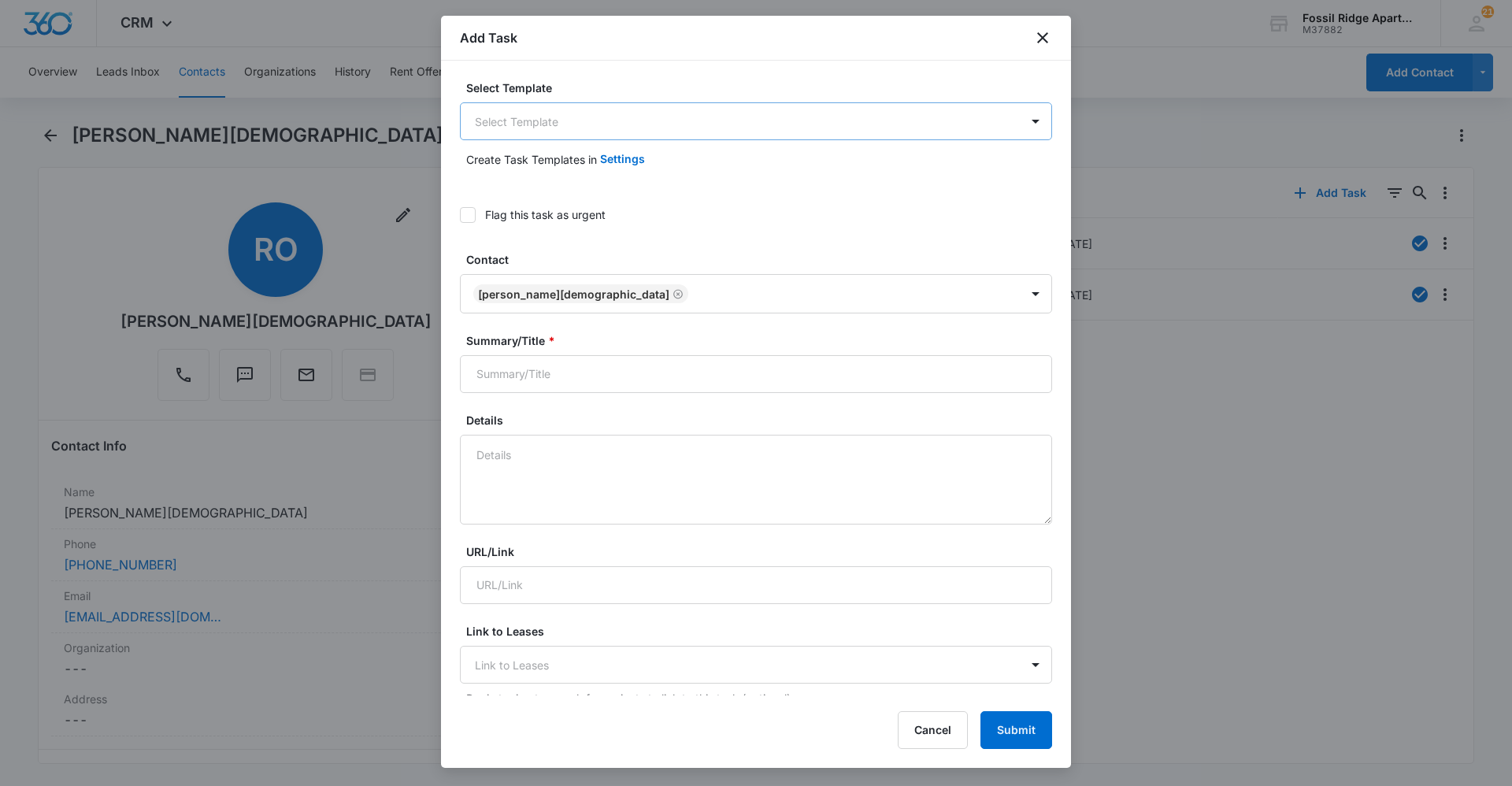
click at [844, 122] on body "CRM Apps Reputation Websites Forms CRM Email Social Content Ads Intelligence Fi…" at bounding box center [756, 393] width 1512 height 786
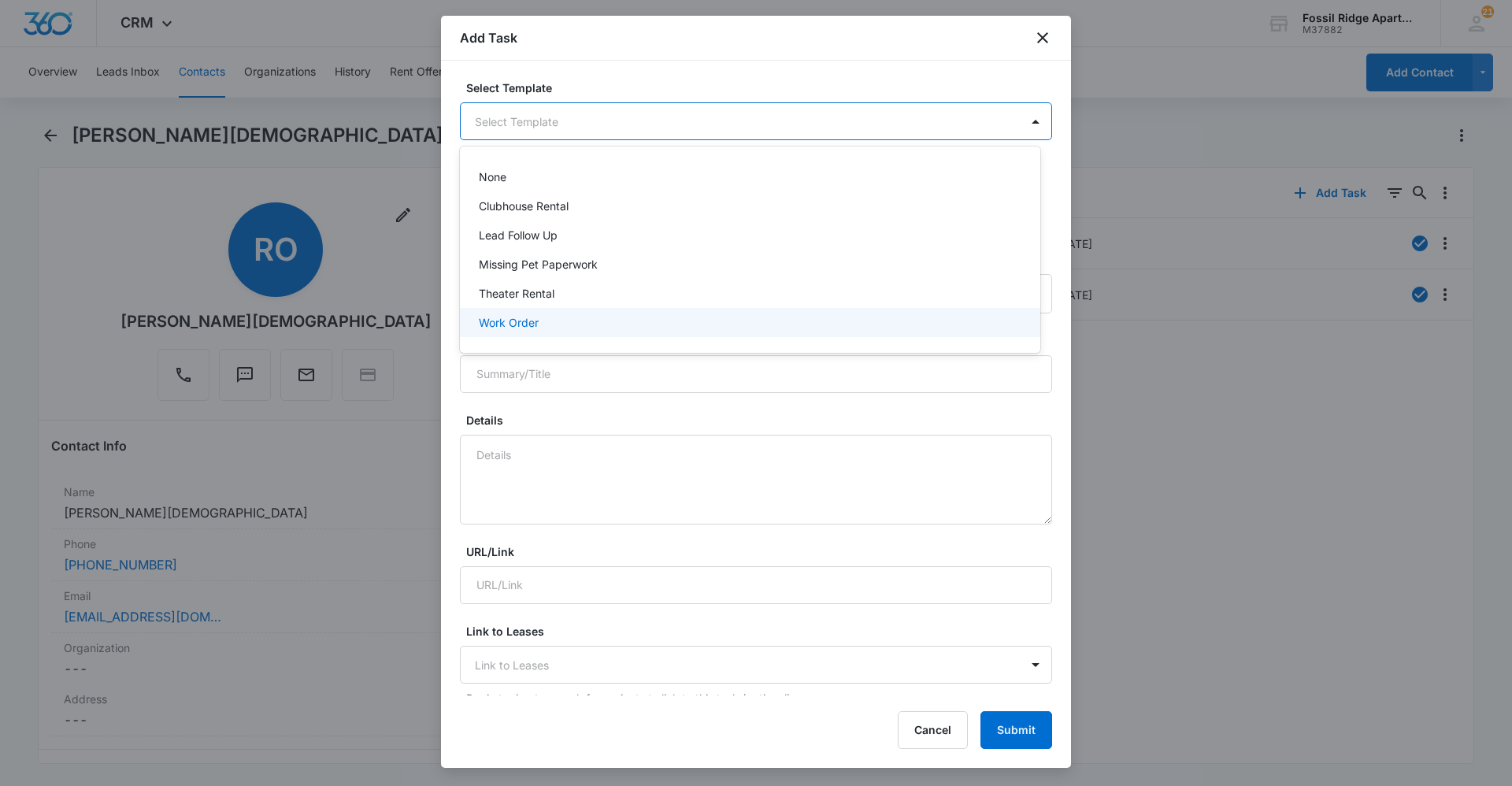
click at [567, 314] on div "Work Order" at bounding box center [749, 322] width 539 height 16
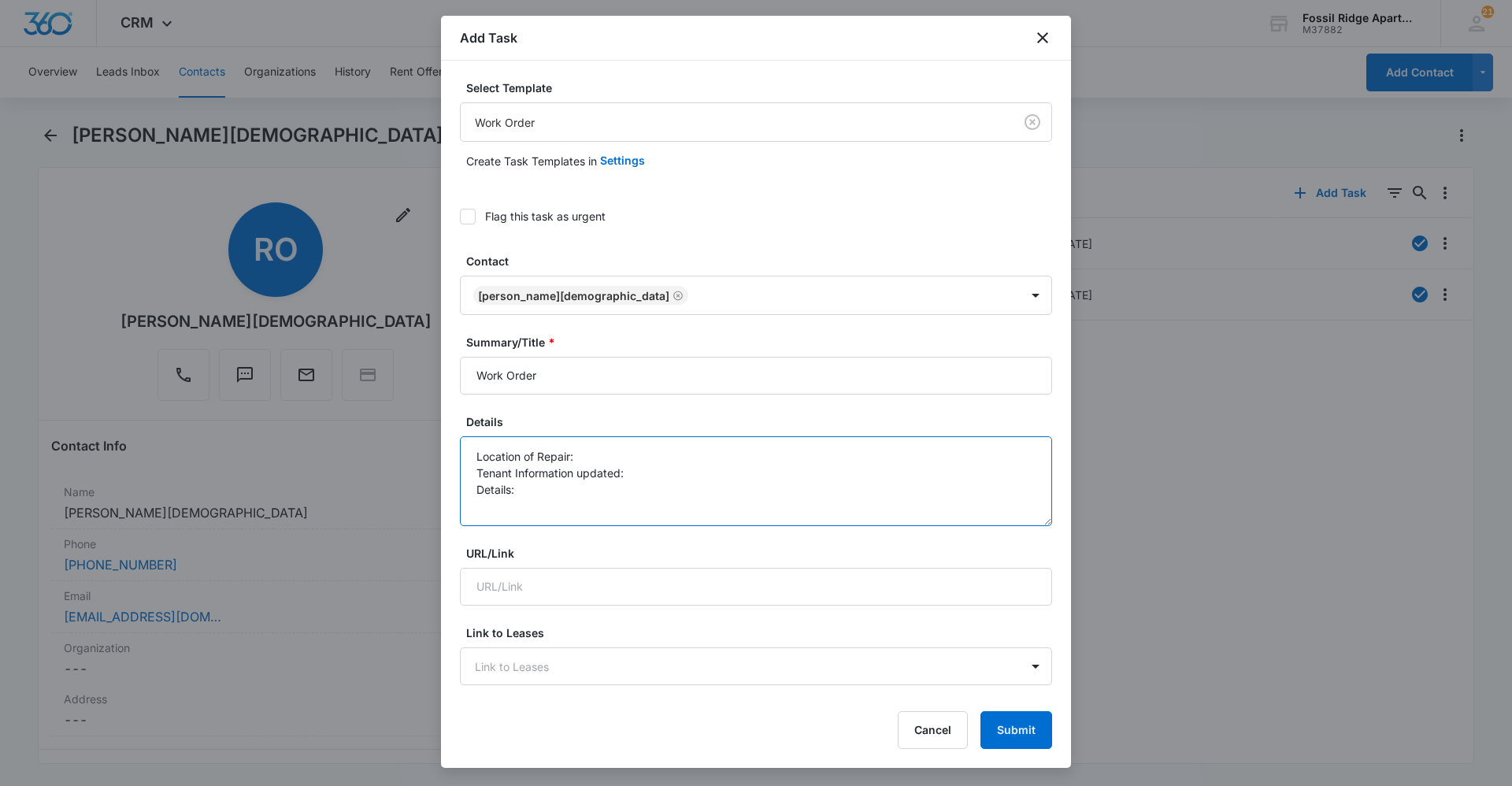
click at [599, 459] on textarea "Location of Repair: Tenant Information updated: Details:" at bounding box center [756, 481] width 592 height 90
click at [705, 496] on textarea "Location of Repair: Kitchen Tenant Information updated: Details:" at bounding box center [756, 481] width 592 height 90
click at [652, 479] on textarea "Location of Repair: Kitchen Tenant Information updated: Details:" at bounding box center [756, 481] width 592 height 90
click at [534, 485] on textarea "Location of Repair: Kitchen Tenant Information updated: yes Details:" at bounding box center [756, 481] width 592 height 90
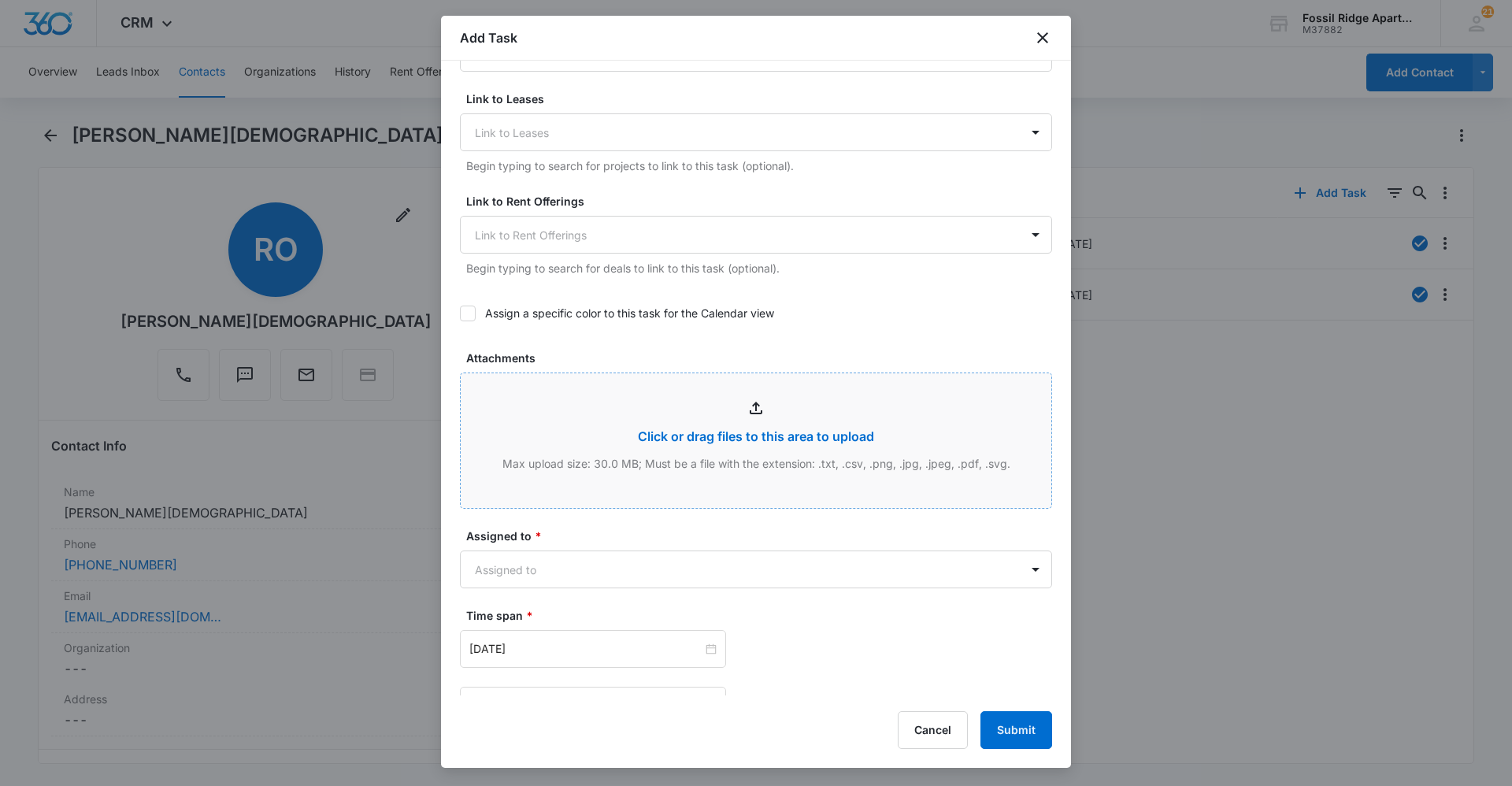
scroll to position [709, 0]
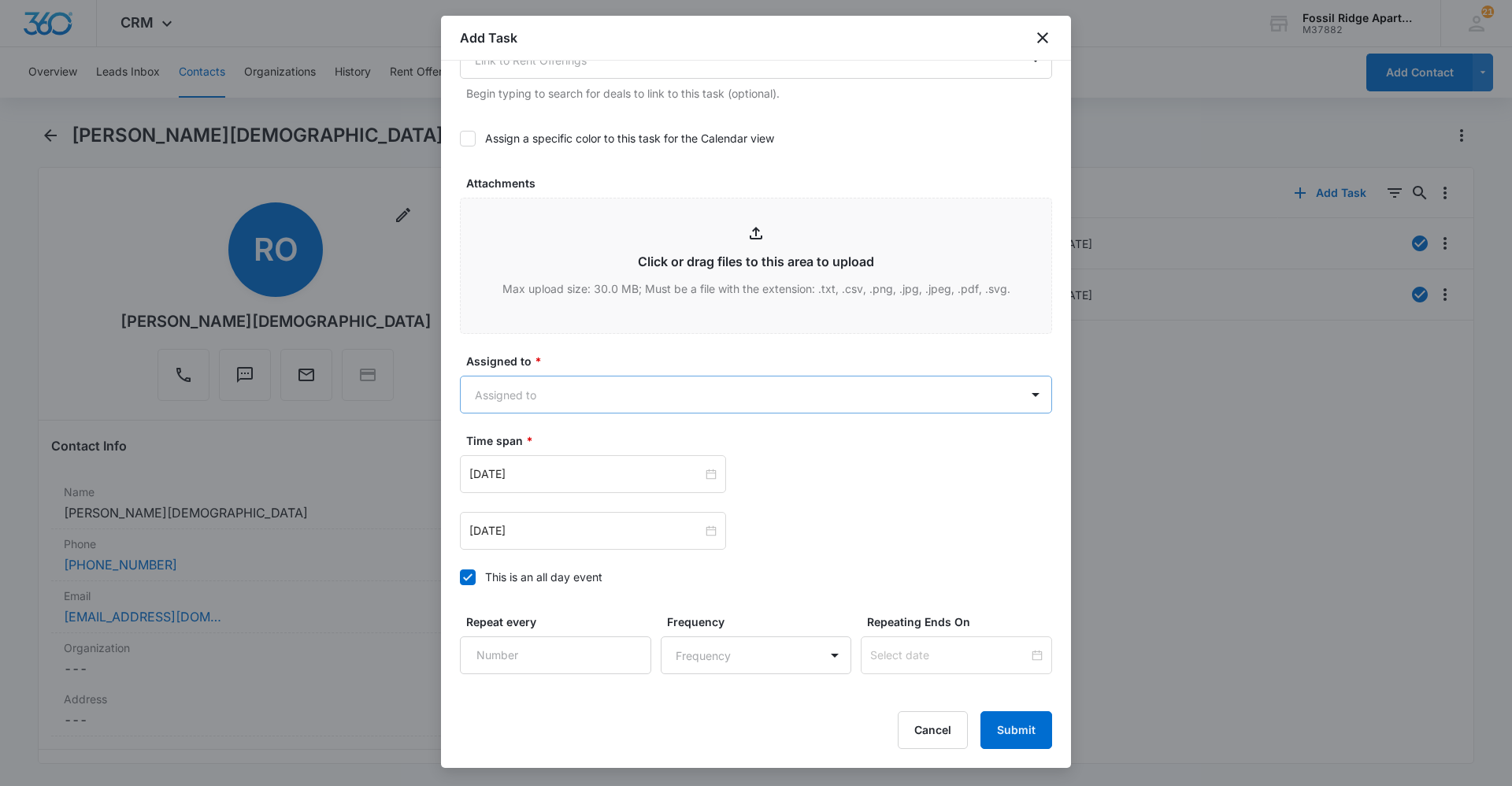
type textarea "Location of Repair: Kitchen Tenant Information updated: yes Details: The fridge…"
click at [547, 390] on body "CRM Apps Reputation Websites Forms CRM Email Social Content Ads Intelligence Fi…" at bounding box center [756, 393] width 1512 height 786
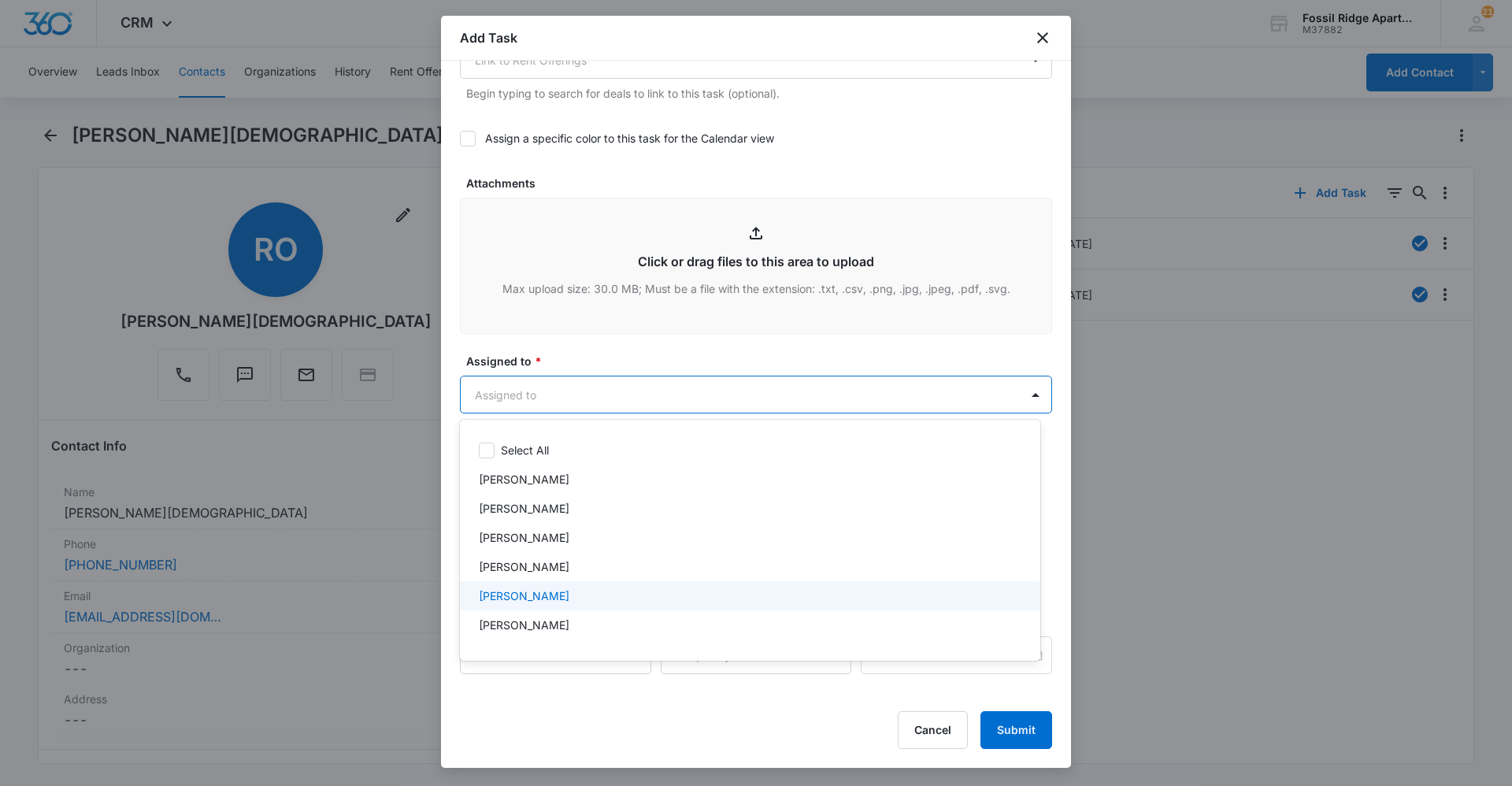
click at [529, 595] on p "[PERSON_NAME]" at bounding box center [525, 596] width 90 height 16
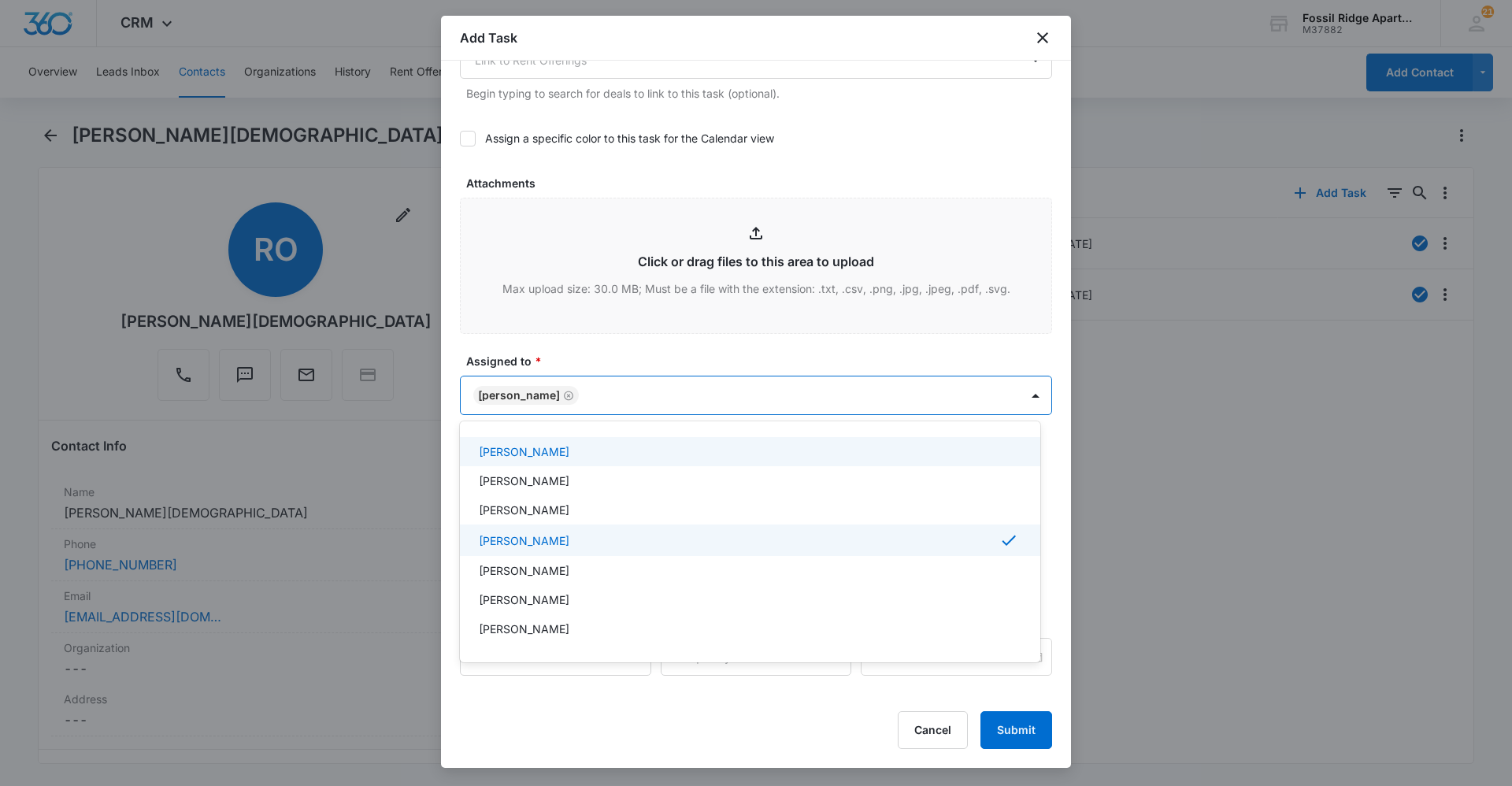
scroll to position [0, 0]
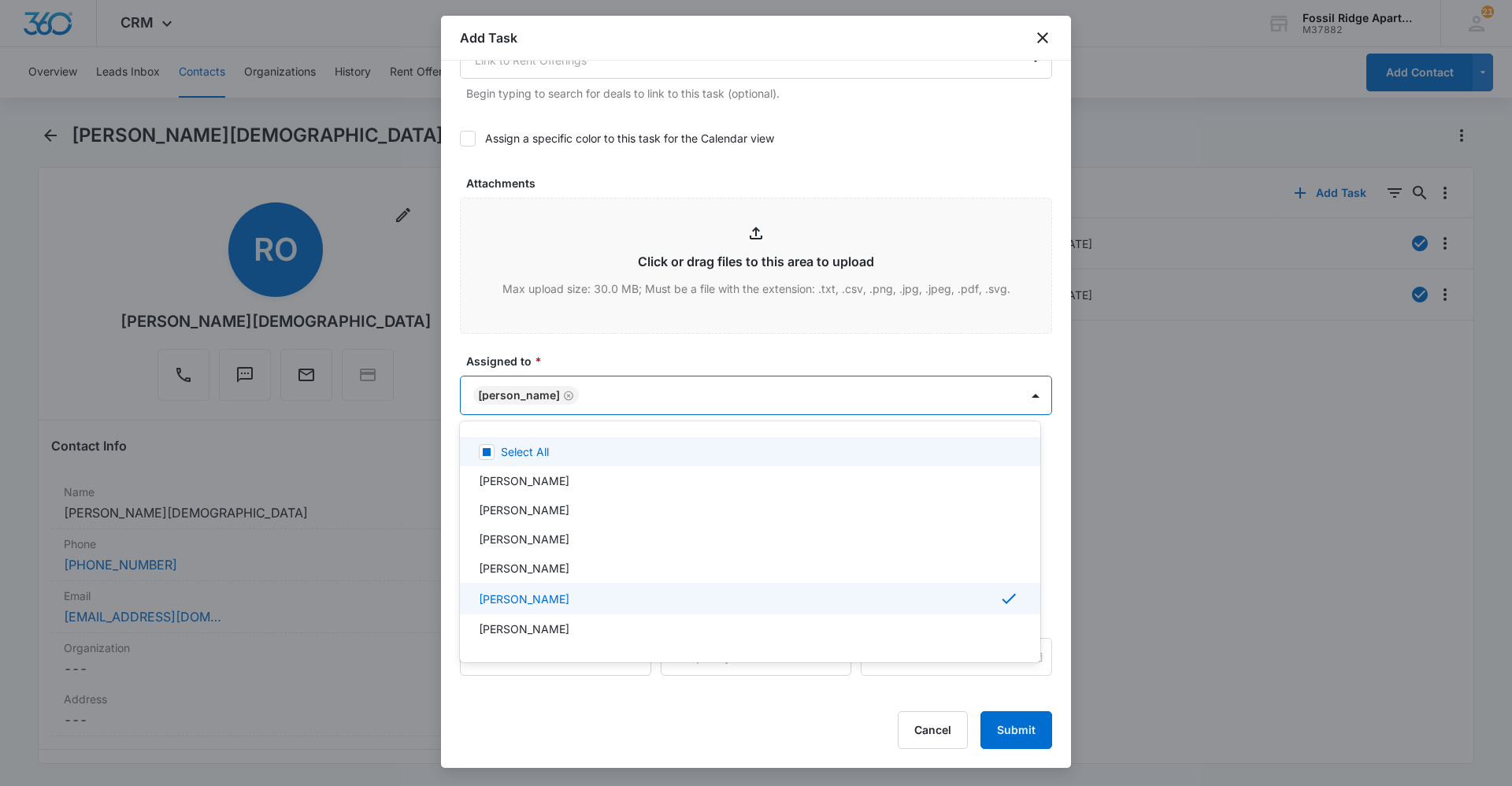
click at [624, 349] on div at bounding box center [756, 393] width 1512 height 786
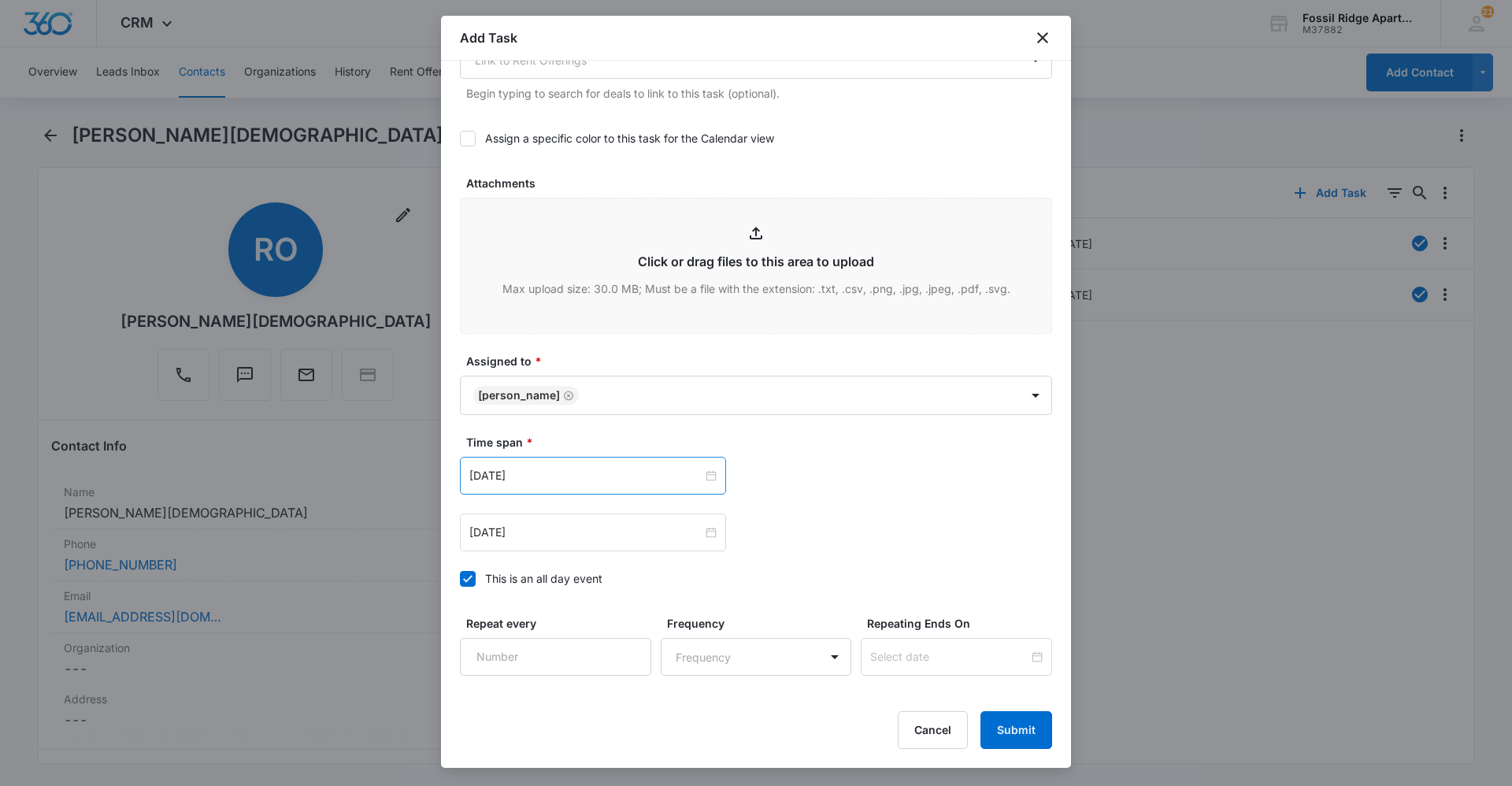
click at [615, 466] on div "[DATE]" at bounding box center [594, 476] width 266 height 38
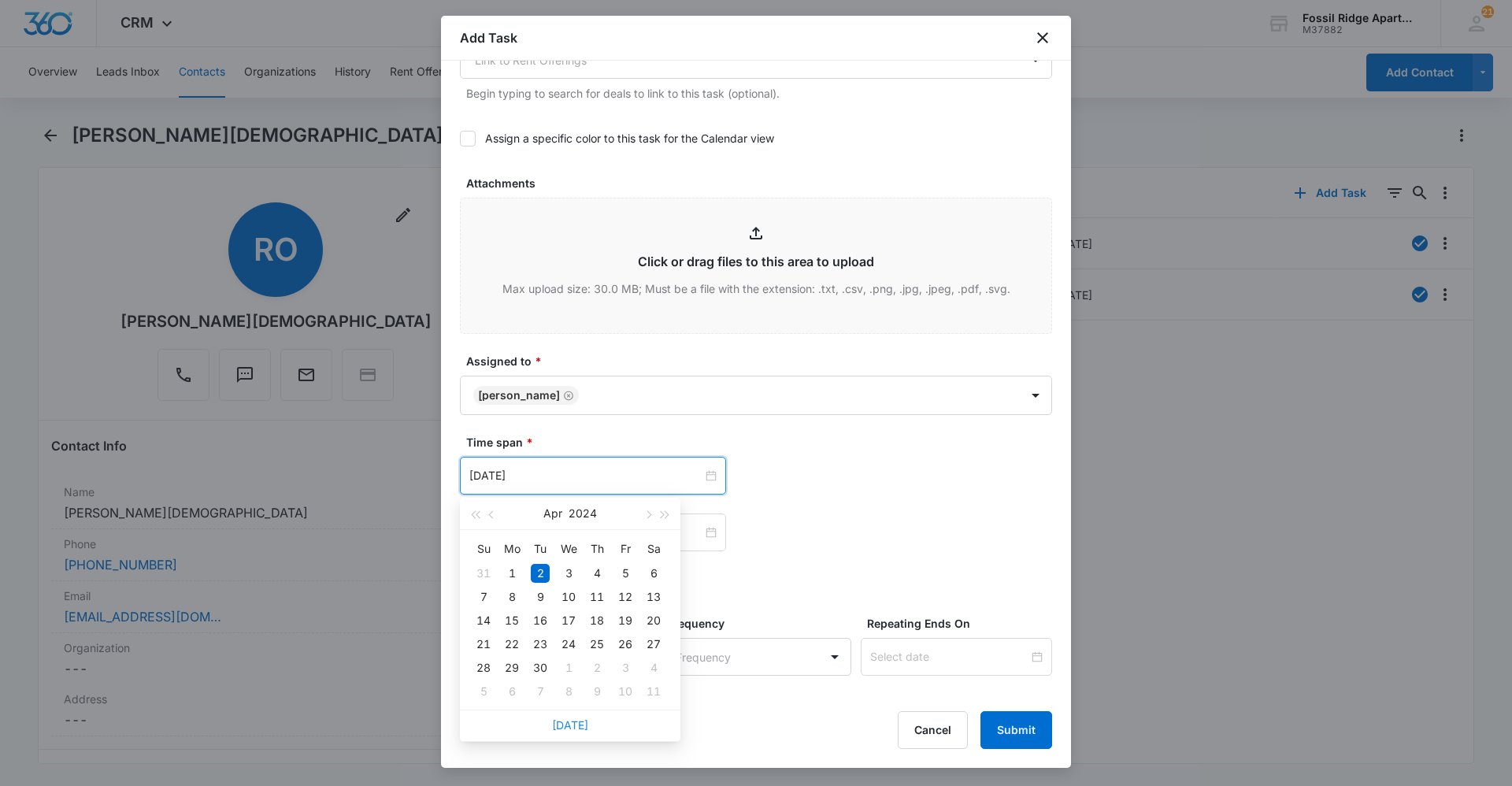
click at [583, 728] on link "[DATE]" at bounding box center [571, 725] width 36 height 13
type input "[DATE]"
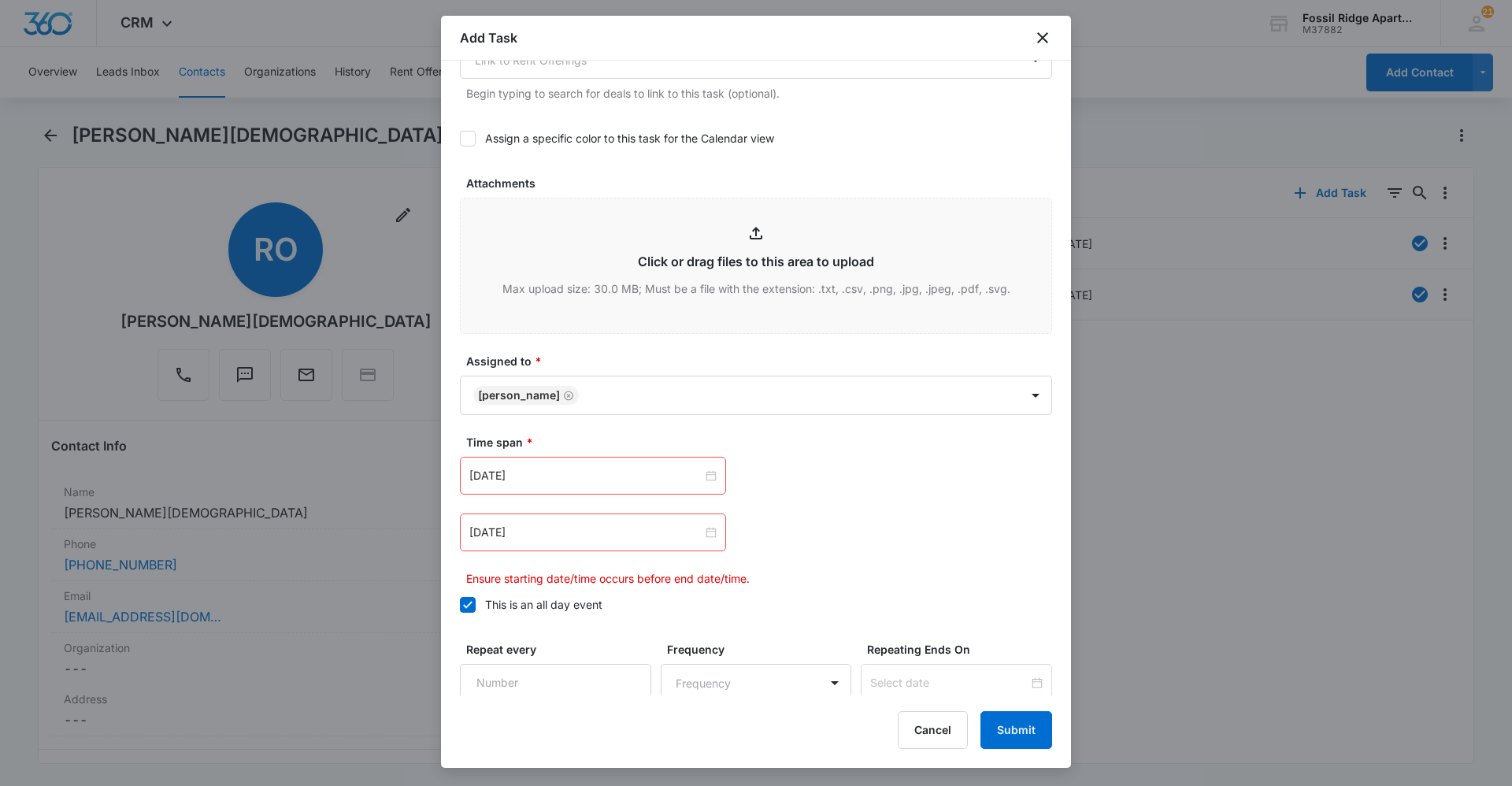
click at [603, 541] on div "[DATE]" at bounding box center [594, 533] width 266 height 38
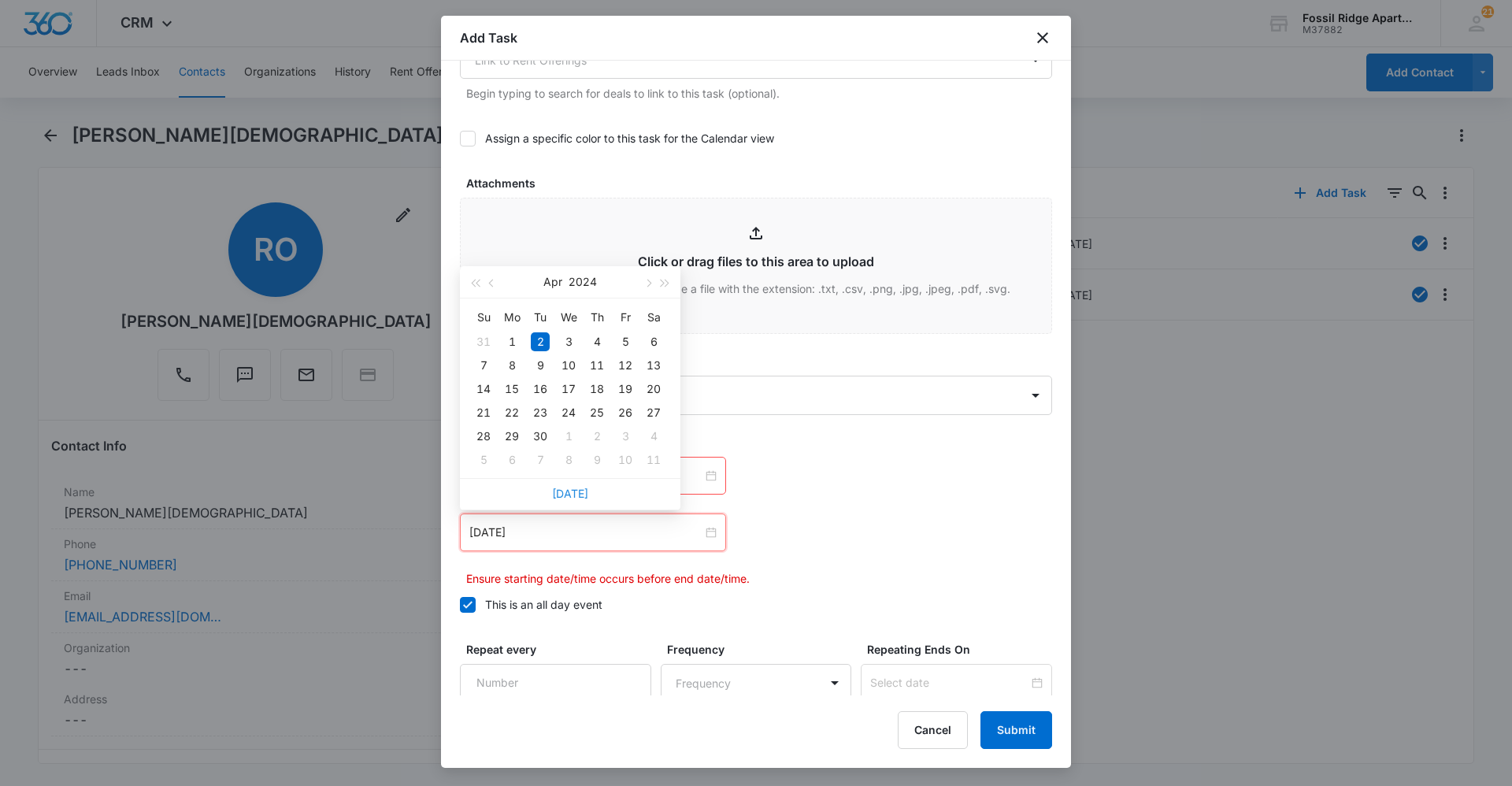
click at [579, 494] on link "[DATE]" at bounding box center [571, 493] width 36 height 13
type input "[DATE]"
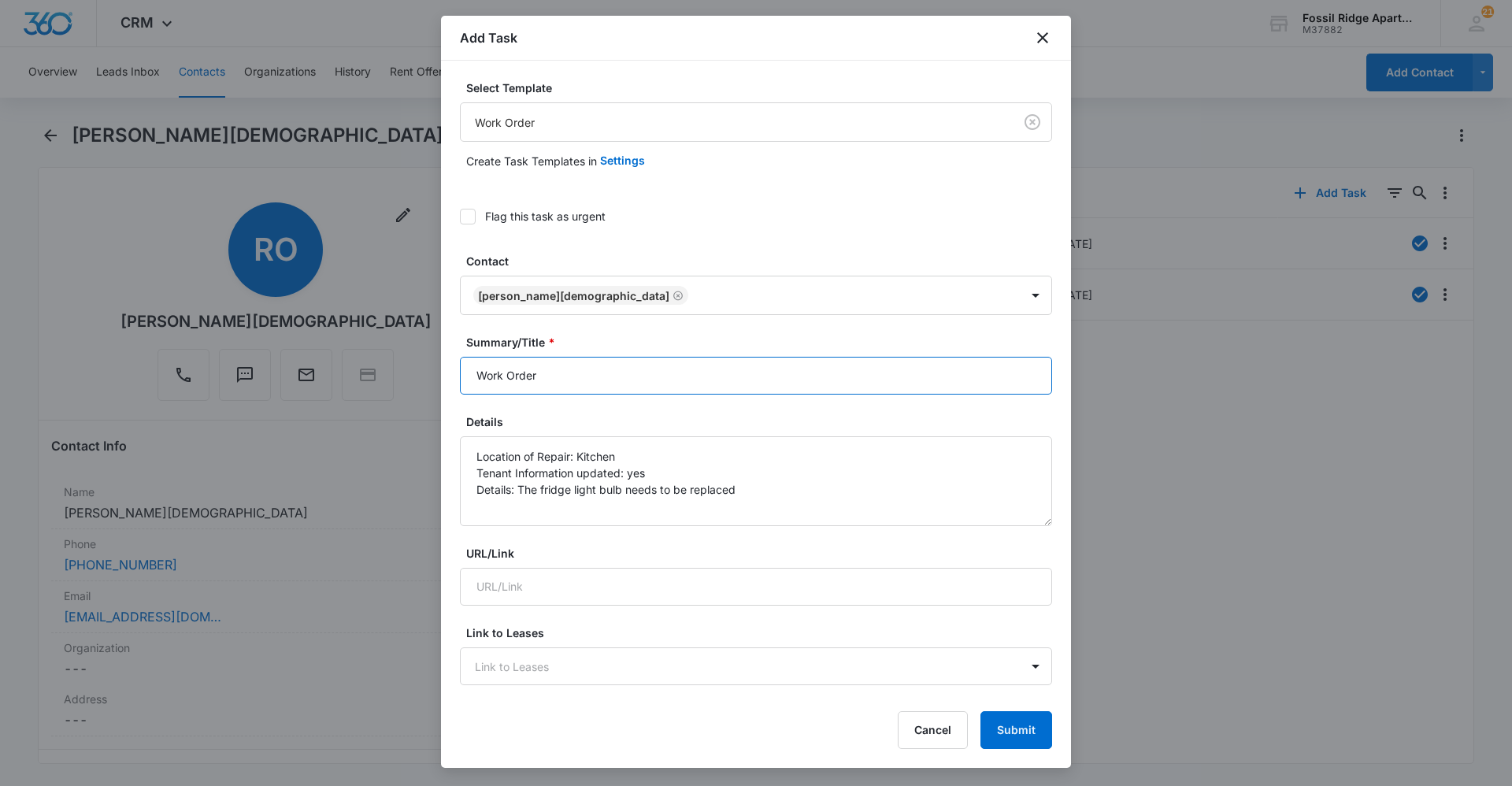
click at [626, 368] on input "Work Order" at bounding box center [756, 376] width 592 height 38
type input "Work Order 6860-107"
click at [996, 724] on button "Submit" at bounding box center [1016, 730] width 72 height 38
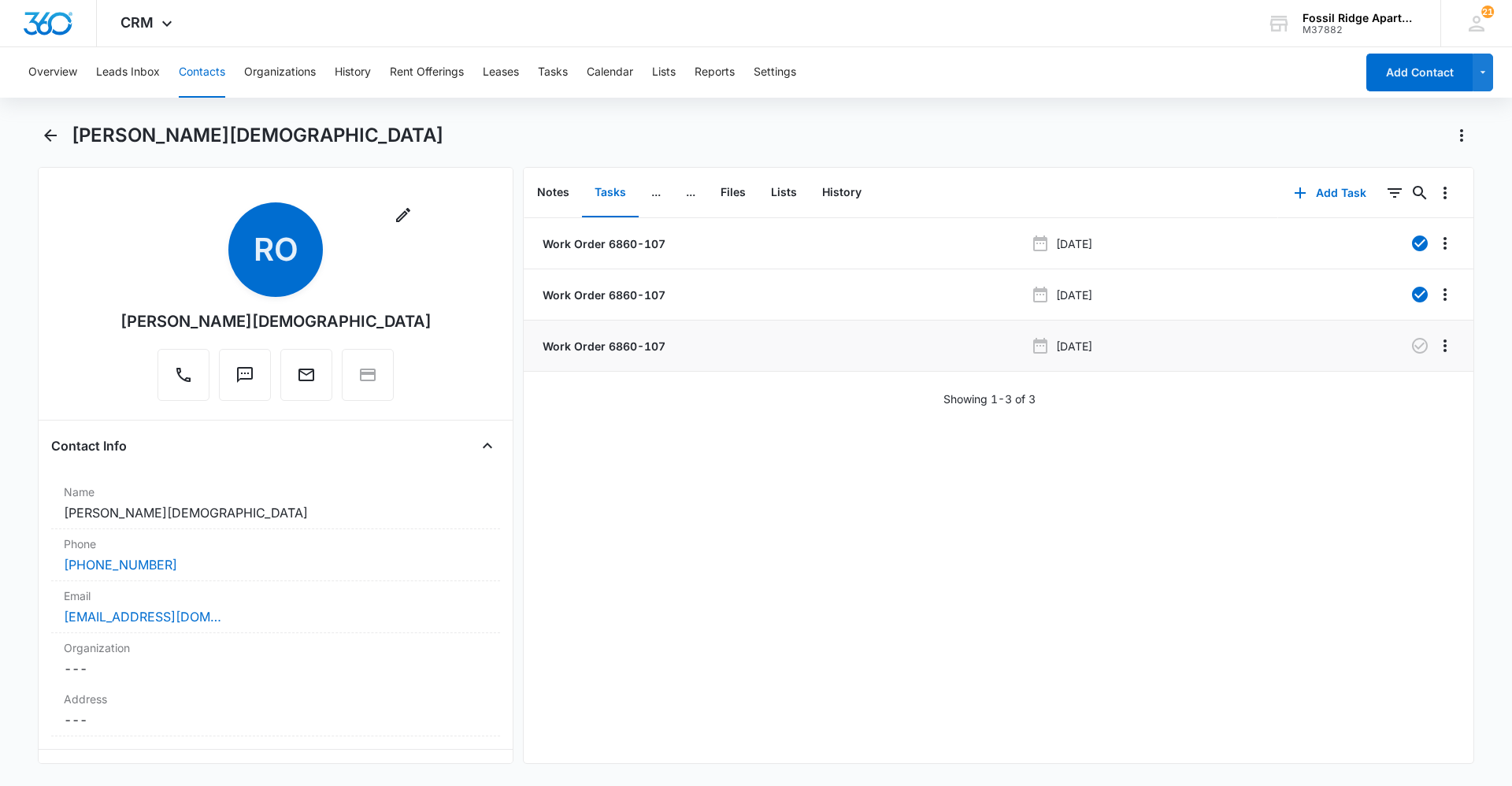
click at [574, 346] on p "Work Order 6860-107" at bounding box center [602, 346] width 126 height 16
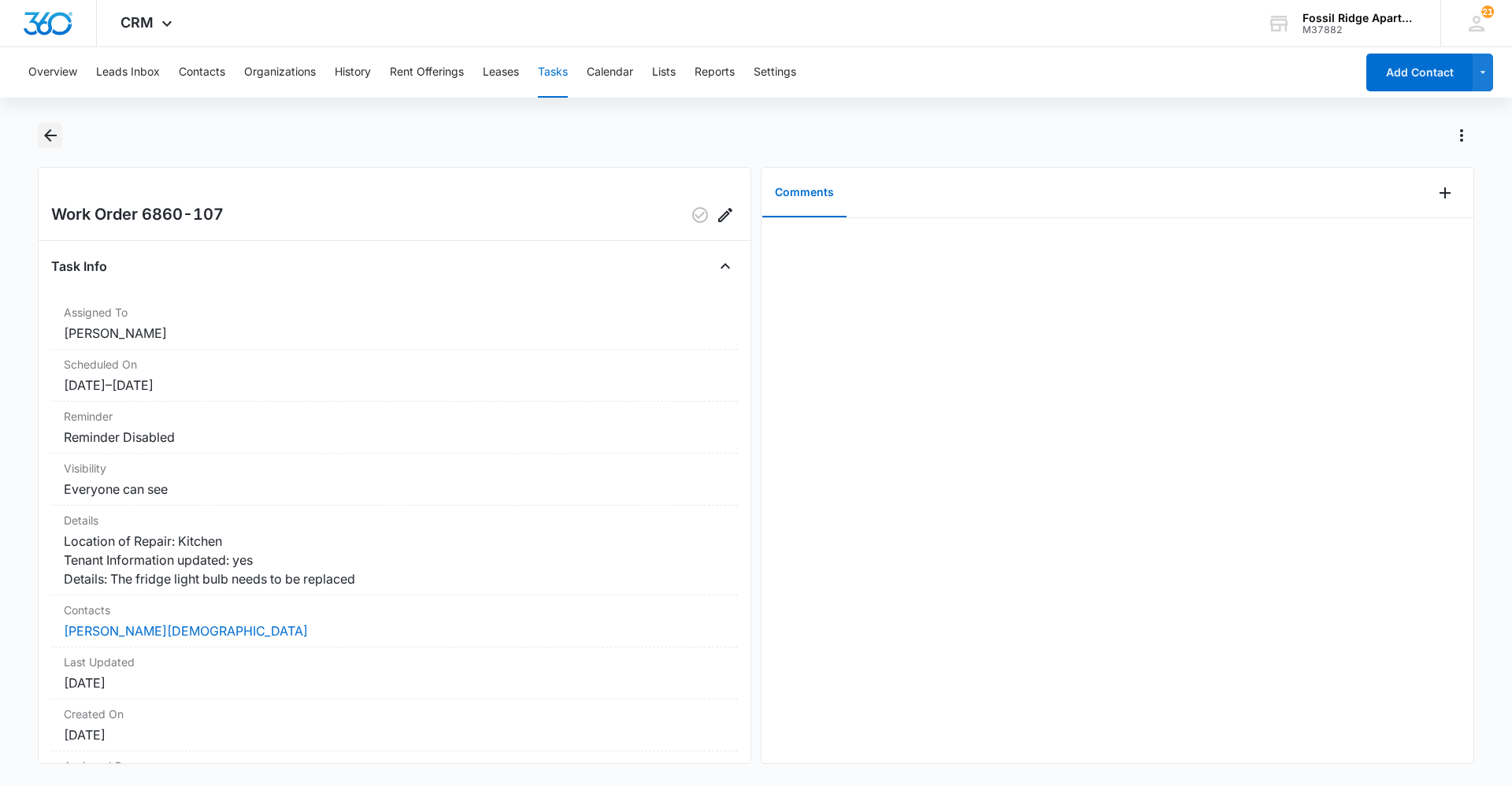
click at [47, 131] on icon "Back" at bounding box center [50, 135] width 19 height 19
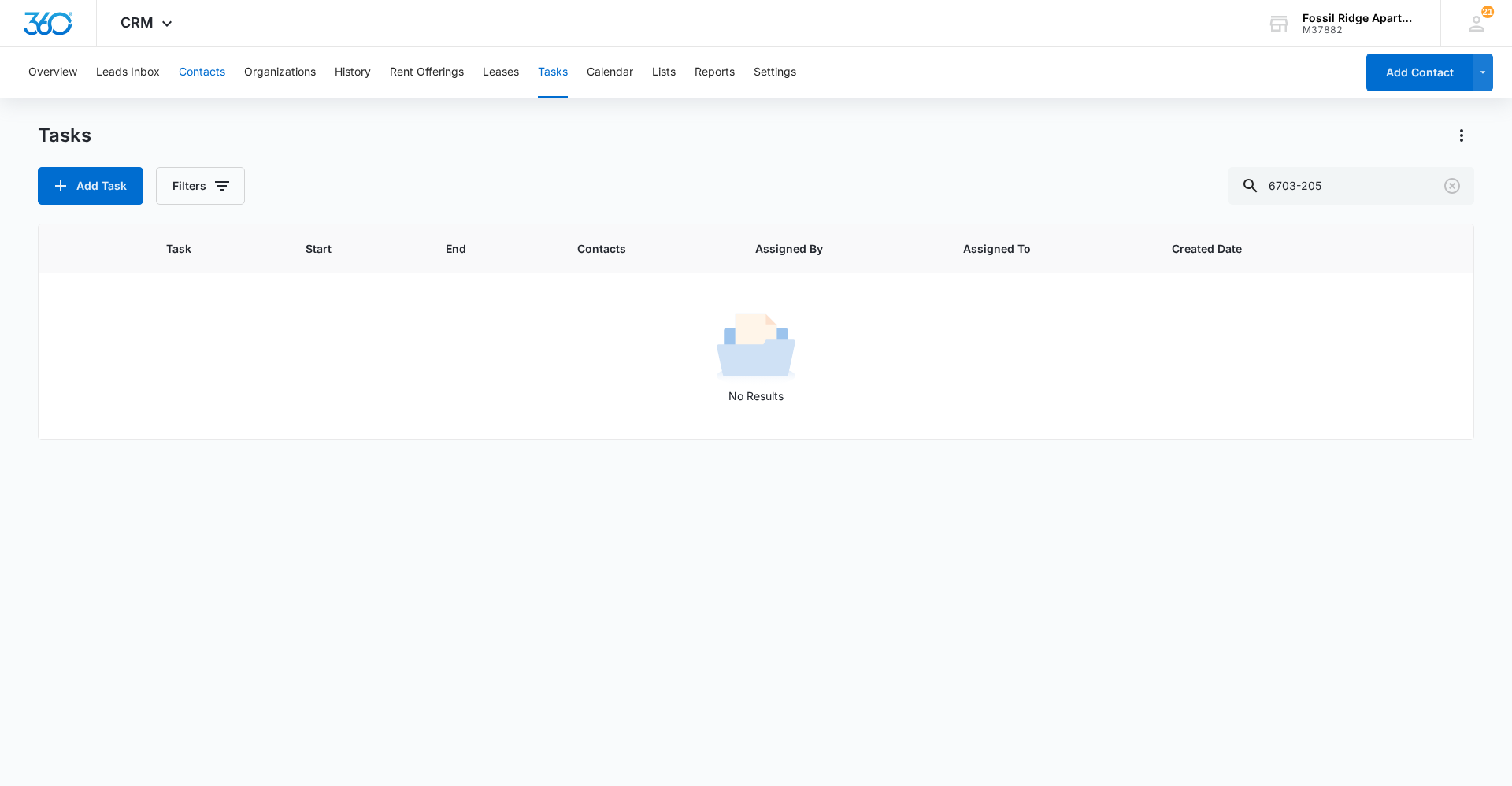
click at [201, 79] on button "Contacts" at bounding box center [201, 72] width 47 height 50
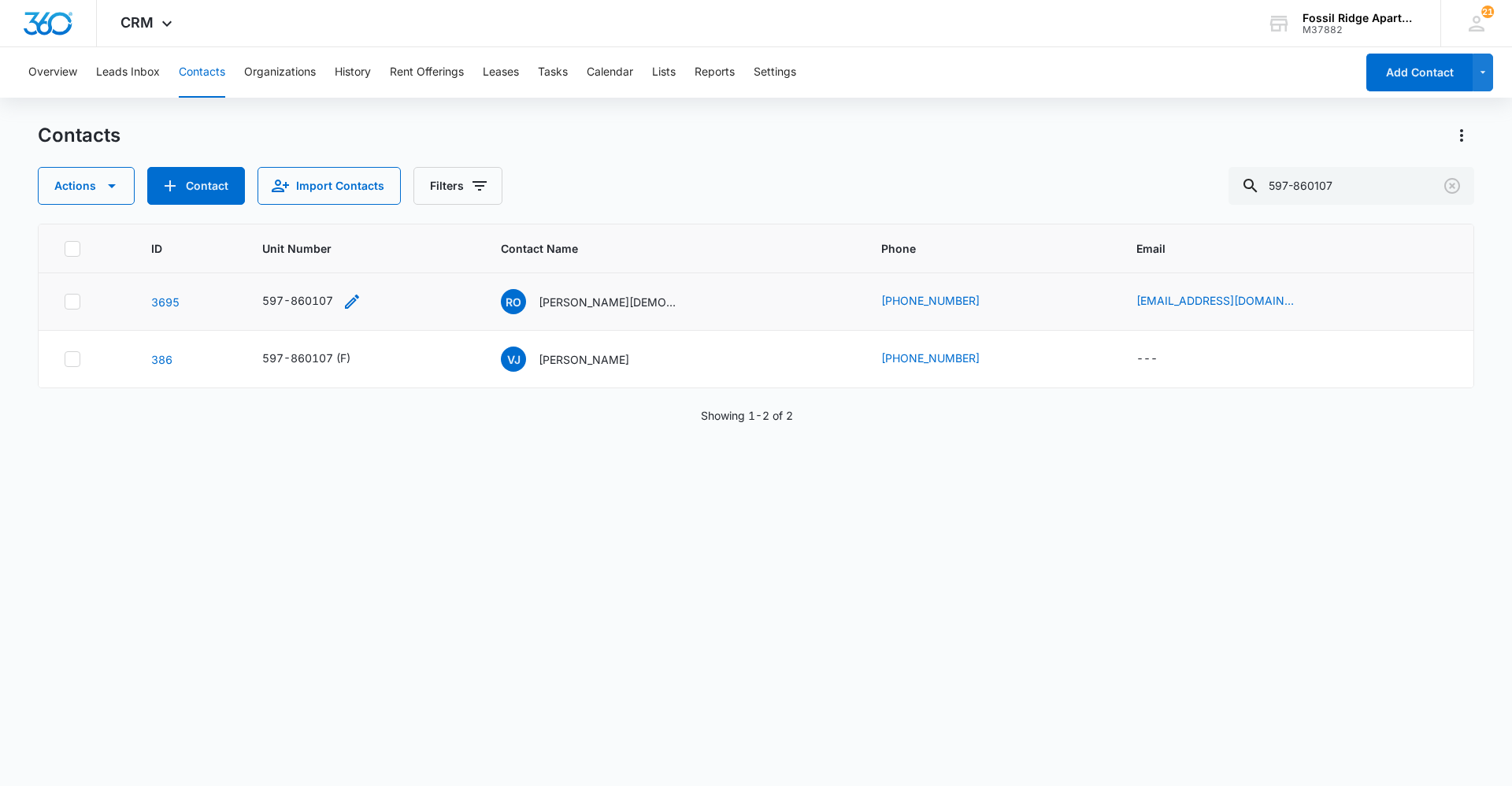
click at [291, 303] on div "597-860107" at bounding box center [298, 300] width 71 height 16
click at [594, 305] on p "[PERSON_NAME][DEMOGRAPHIC_DATA]" at bounding box center [609, 302] width 141 height 16
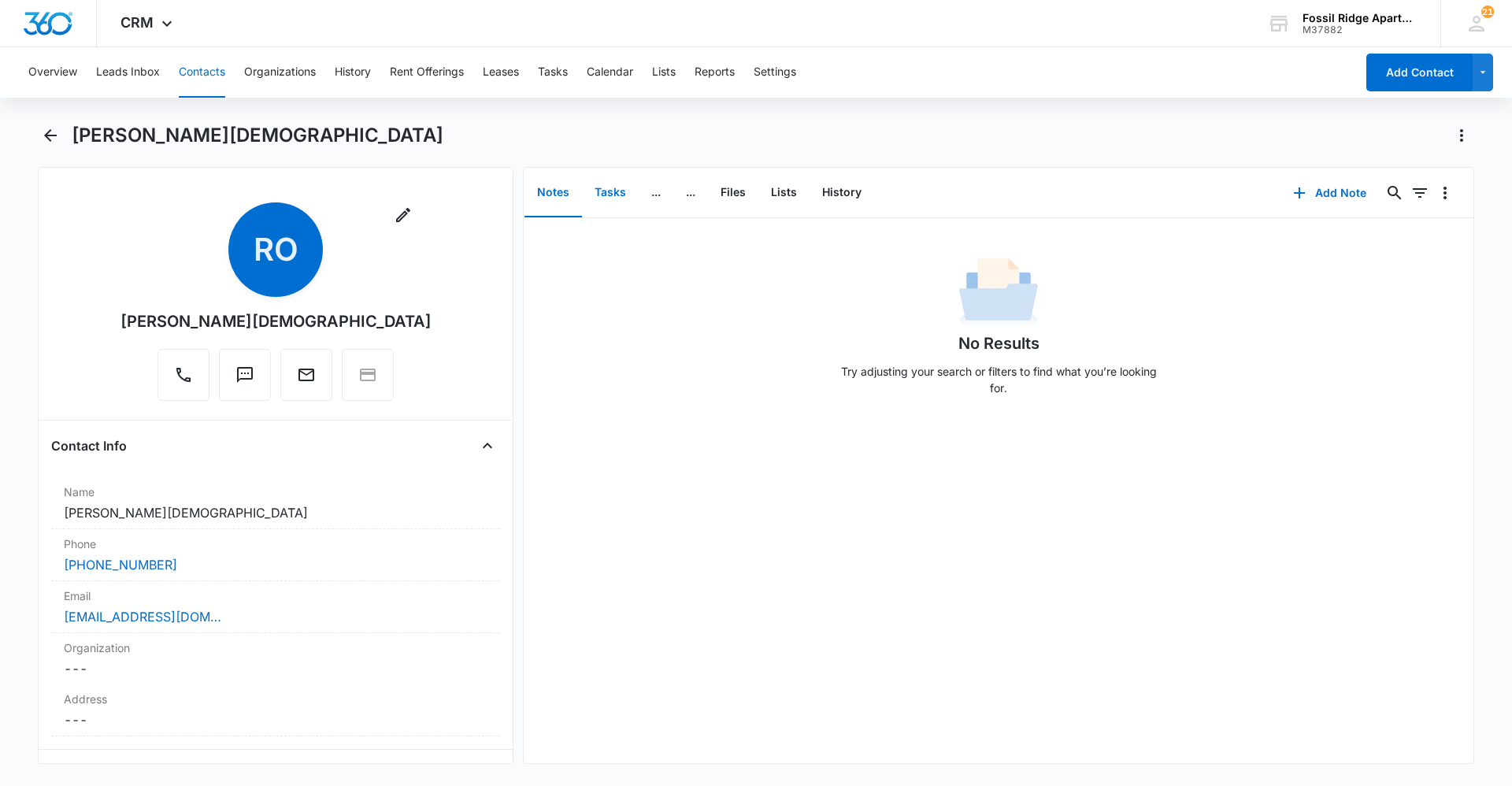
click at [627, 201] on button "Tasks" at bounding box center [610, 192] width 57 height 49
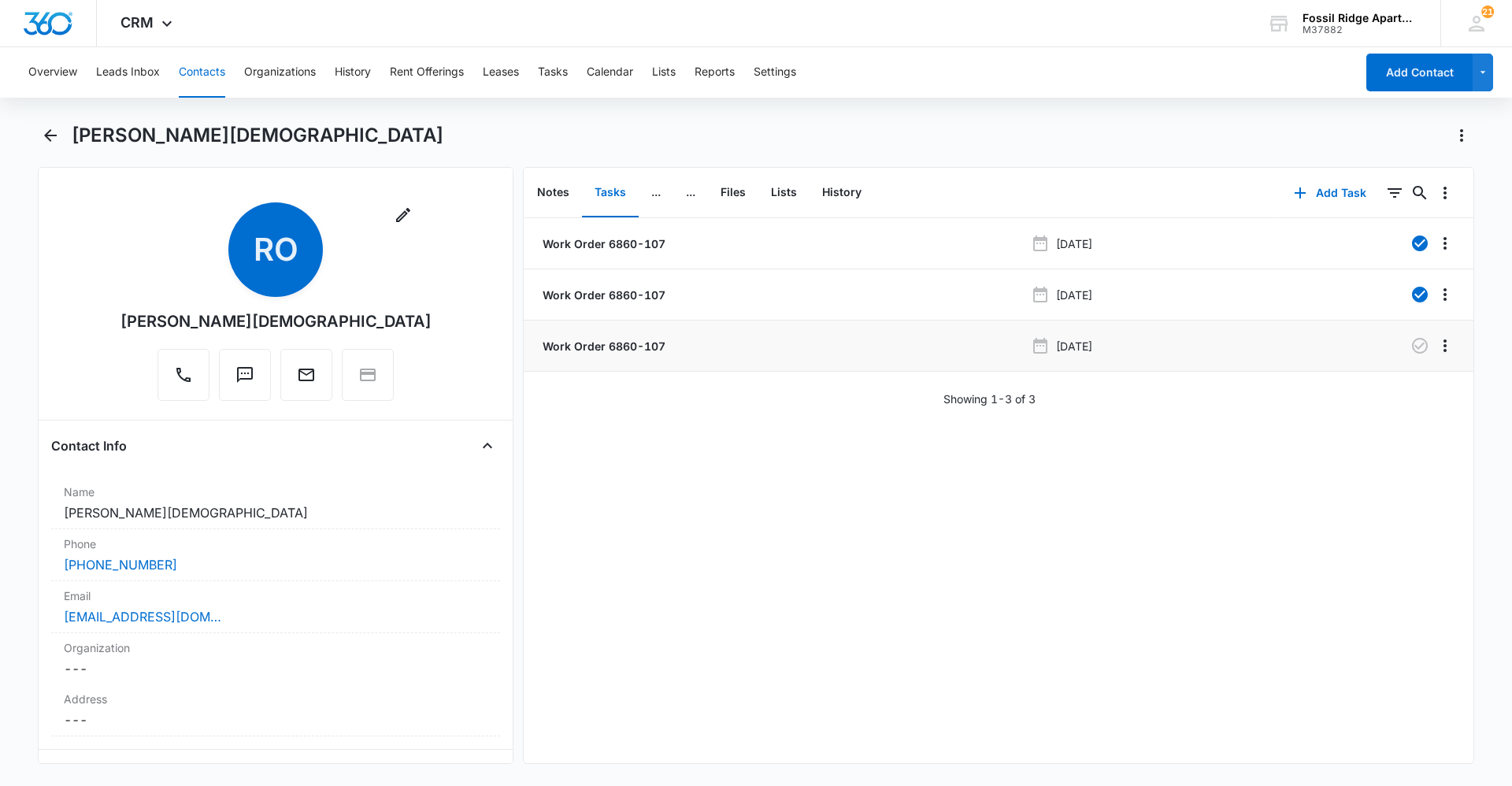
click at [569, 354] on p "Work Order 6860-107" at bounding box center [602, 346] width 126 height 16
